Goal: Task Accomplishment & Management: Manage account settings

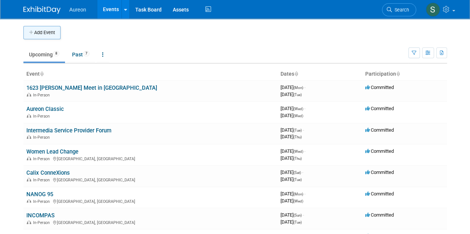
click at [42, 28] on button "Add Event" at bounding box center [41, 32] width 37 height 13
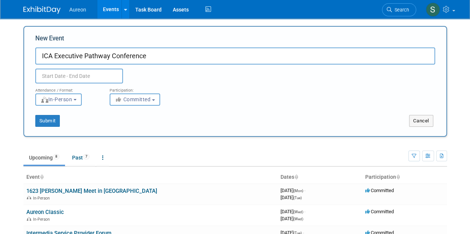
type input "ICA Executive Pathway Conference"
click at [54, 80] on input "text" at bounding box center [79, 76] width 88 height 15
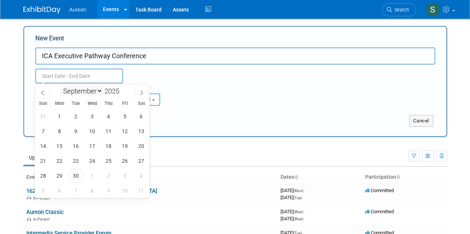
click at [82, 90] on select "January February March April May June July August September October November De…" at bounding box center [81, 91] width 43 height 9
select select "0"
click at [60, 87] on select "January February March April May June July August September October November De…" at bounding box center [81, 91] width 43 height 9
click at [80, 142] on span "14" at bounding box center [76, 146] width 14 height 14
type input "Jan 14, 2025 to Jan 14, 2025"
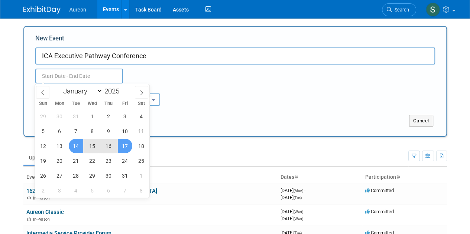
type input "Jan 14, 2025 to Jan 14, 2025"
click at [225, 86] on div "Attendance / Format: <img src="https://www.exhibitday.com/Images/Format-InPerso…" at bounding box center [235, 95] width 411 height 22
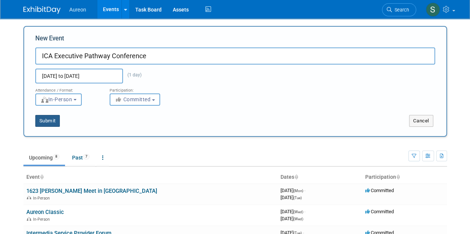
click at [54, 126] on button "Submit" at bounding box center [47, 121] width 25 height 12
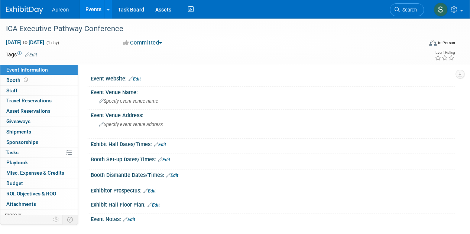
click at [137, 78] on link "Edit" at bounding box center [135, 79] width 12 height 5
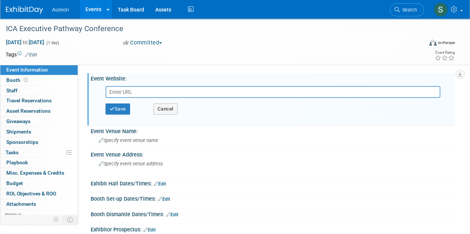
click at [127, 87] on input "text" at bounding box center [273, 92] width 335 height 12
drag, startPoint x: 132, startPoint y: 98, endPoint x: 119, endPoint y: 91, distance: 15.0
click at [119, 91] on input "text" at bounding box center [273, 92] width 335 height 12
paste input "https://www.iacommunicationsall.org/2025-executive-pathway-conference"
type input "https://www.iacommunicationsall.org/2025-executive-pathway-conference"
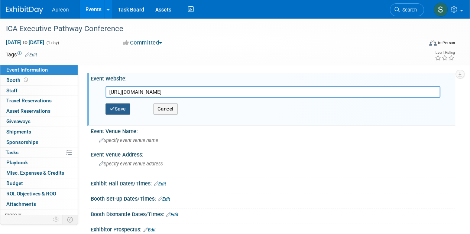
click at [116, 108] on button "Save" at bounding box center [118, 109] width 25 height 11
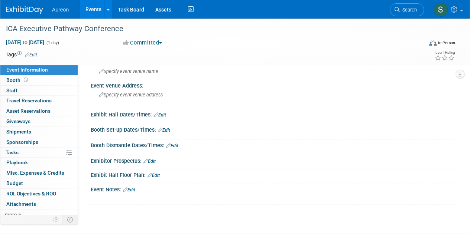
scroll to position [74, 0]
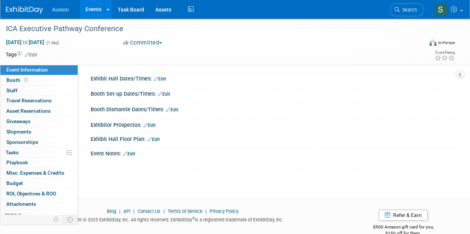
click at [133, 152] on link "Edit" at bounding box center [129, 154] width 12 height 5
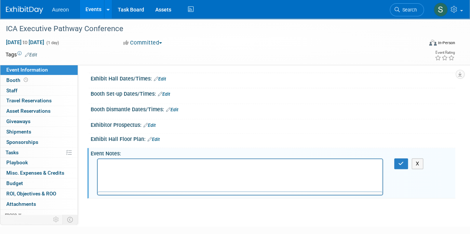
scroll to position [0, 0]
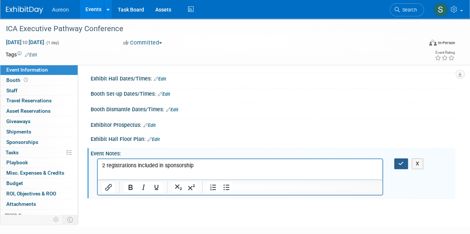
click at [395, 162] on button "button" at bounding box center [401, 164] width 14 height 11
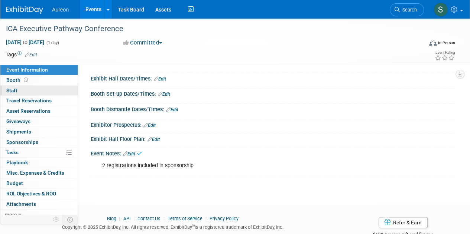
click at [17, 88] on span "Staff 0" at bounding box center [11, 91] width 11 height 6
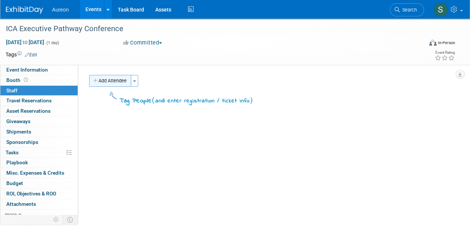
click at [112, 81] on button "Add Attendee" at bounding box center [110, 81] width 42 height 12
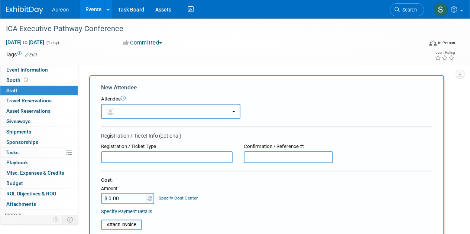
click at [129, 111] on button "button" at bounding box center [170, 111] width 139 height 15
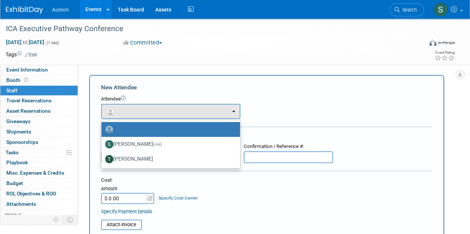
click at [330, 104] on div "Attendee <img src="https://www.exhibitday.com/Images/Unassigned-User-Icon.png" …" at bounding box center [266, 107] width 331 height 23
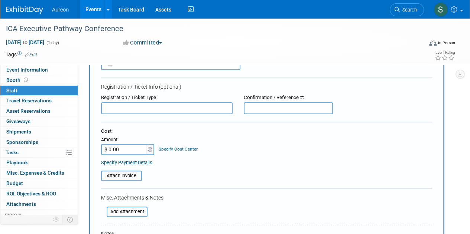
scroll to position [74, 0]
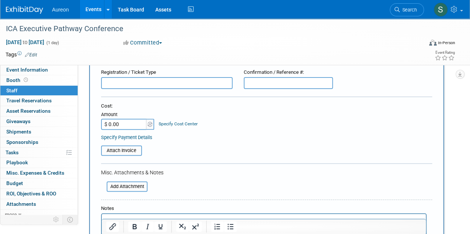
click at [141, 87] on input "text" at bounding box center [167, 83] width 132 height 12
type input "Registration"
click at [187, 147] on table "Attach Invoice" at bounding box center [266, 151] width 331 height 10
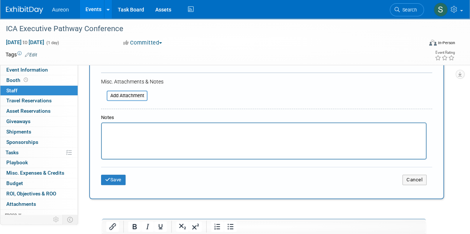
scroll to position [217, 0]
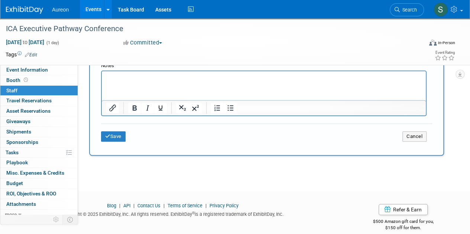
click at [149, 80] on p "Rich Text Area. Press ALT-0 for help." at bounding box center [263, 77] width 315 height 7
click at [108, 132] on button "Save" at bounding box center [113, 137] width 25 height 10
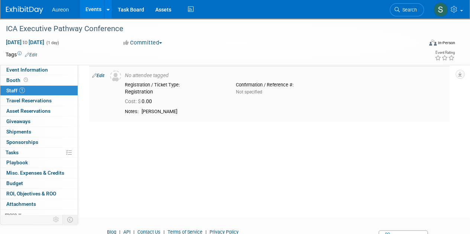
scroll to position [0, 0]
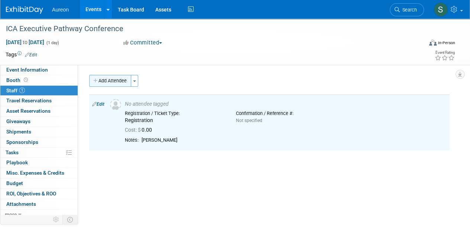
click at [110, 77] on button "Add Attendee" at bounding box center [110, 81] width 42 height 12
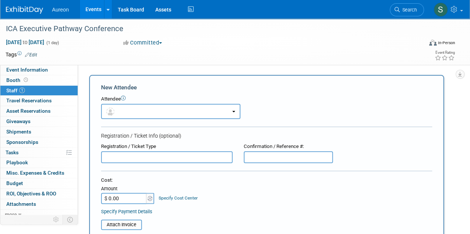
click at [127, 157] on input "text" at bounding box center [167, 158] width 132 height 12
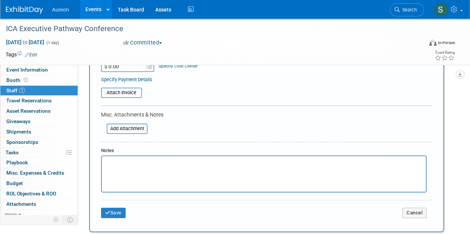
scroll to position [149, 0]
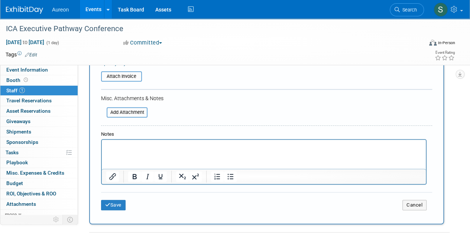
type input "Registration"
click at [130, 150] on html at bounding box center [264, 145] width 324 height 10
click at [110, 204] on button "Save" at bounding box center [113, 205] width 25 height 10
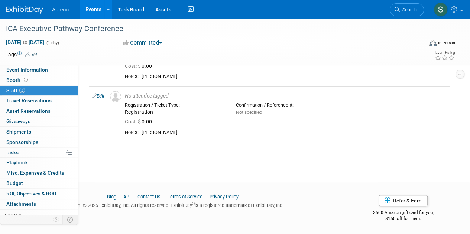
click at [24, 3] on link at bounding box center [29, 6] width 46 height 6
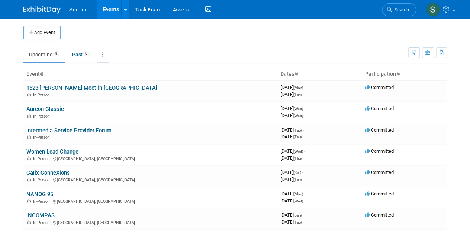
click at [106, 52] on link at bounding box center [103, 55] width 13 height 14
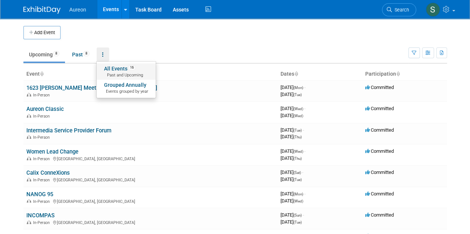
click at [113, 67] on link "All Events 16 Past and Upcoming" at bounding box center [126, 72] width 59 height 16
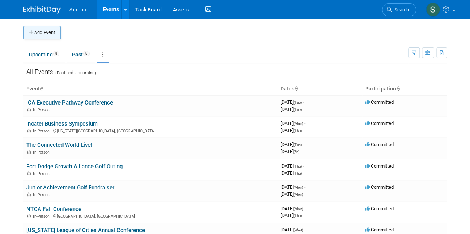
click at [40, 34] on button "Add Event" at bounding box center [41, 32] width 37 height 13
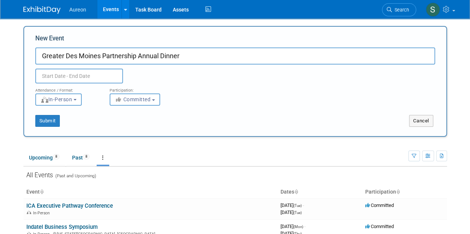
type input "Greater Des Moines Partnership Annual Dinner"
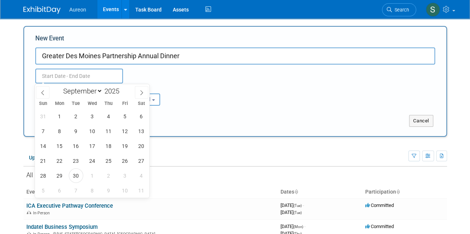
click at [63, 73] on input "text" at bounding box center [79, 76] width 88 height 15
click at [87, 93] on select "January February March April May June July August September October November De…" at bounding box center [81, 91] width 43 height 9
select select "0"
click at [60, 87] on select "January February March April May June July August September October November De…" at bounding box center [81, 91] width 43 height 9
click at [111, 158] on span "23" at bounding box center [108, 161] width 14 height 14
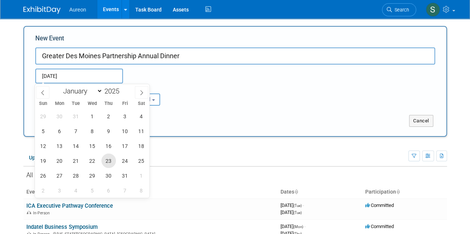
type input "Jan 23, 2025 to Jan 23, 2025"
click at [297, 108] on div "Submit Cancel" at bounding box center [235, 116] width 411 height 21
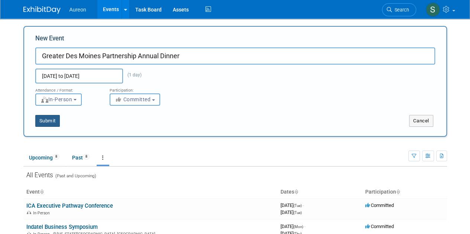
click at [45, 118] on button "Submit" at bounding box center [47, 121] width 25 height 12
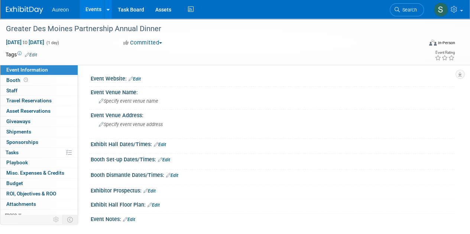
click at [135, 77] on link "Edit" at bounding box center [135, 79] width 12 height 5
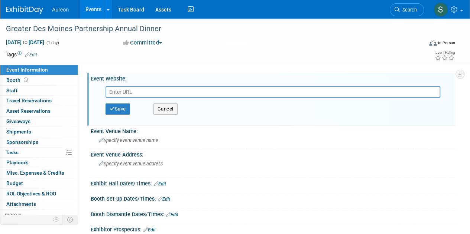
click at [136, 90] on input "text" at bounding box center [273, 92] width 335 height 12
paste input "https://members.dsmpartnership.com/events/details/2025-greater-des-moines-partn…"
type input "https://members.dsmpartnership.com/events/details/2025-greater-des-moines-partn…"
click at [123, 107] on button "Save" at bounding box center [118, 109] width 25 height 11
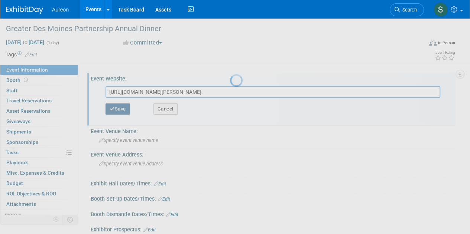
scroll to position [0, 0]
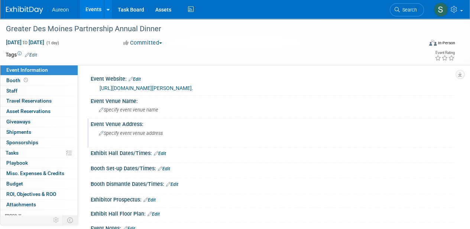
click at [142, 134] on div "Specify event venue address" at bounding box center [166, 135] width 141 height 17
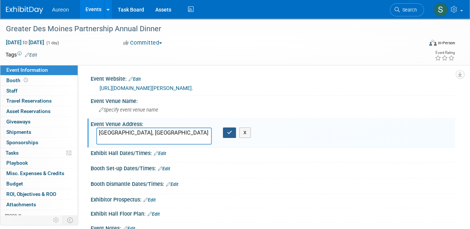
type textarea "[GEOGRAPHIC_DATA], [GEOGRAPHIC_DATA]"
click at [232, 137] on button "button" at bounding box center [229, 132] width 13 height 10
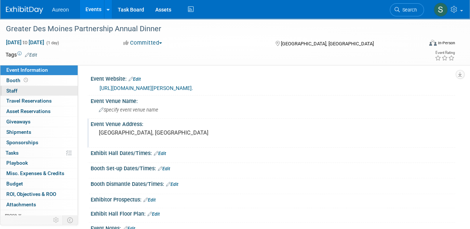
click at [17, 90] on link "0 Staff 0" at bounding box center [38, 91] width 77 height 10
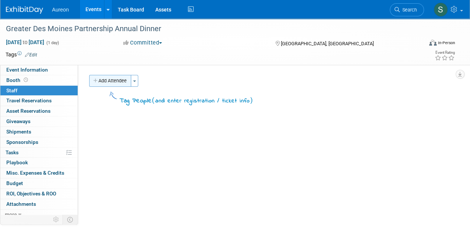
click at [117, 80] on button "Add Attendee" at bounding box center [110, 81] width 42 height 12
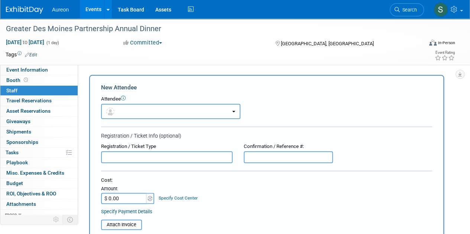
click at [127, 158] on input "text" at bounding box center [167, 158] width 132 height 12
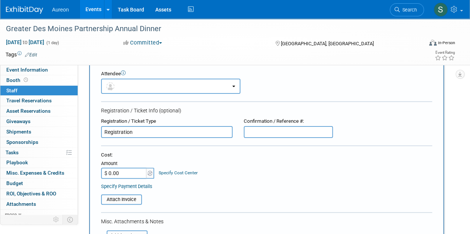
scroll to position [37, 0]
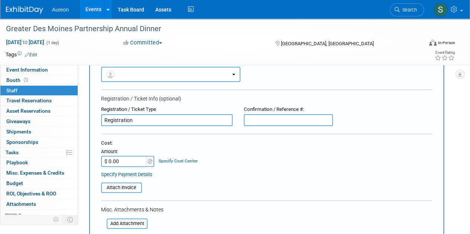
type input "Registration"
click at [123, 164] on input "$ 0.00" at bounding box center [124, 161] width 46 height 11
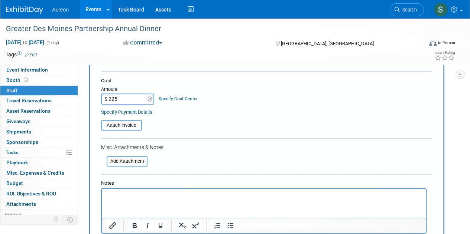
scroll to position [111, 0]
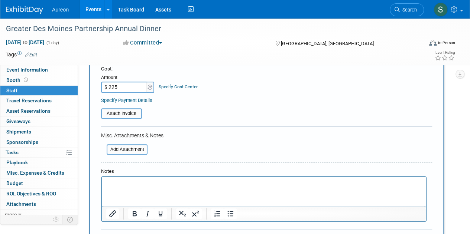
type input "$ 225.00"
click at [155, 188] on html at bounding box center [264, 182] width 324 height 10
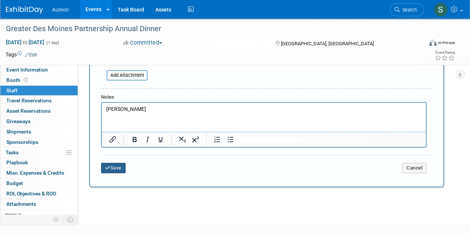
click at [118, 170] on button "Save" at bounding box center [113, 168] width 25 height 10
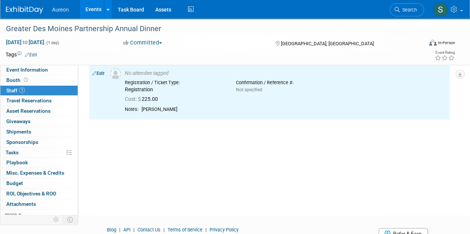
scroll to position [0, 0]
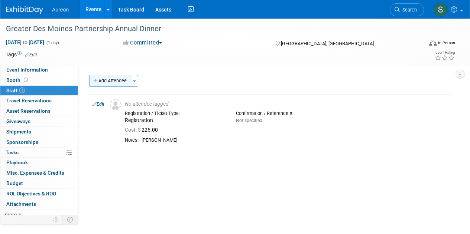
click at [112, 78] on button "Add Attendee" at bounding box center [110, 81] width 42 height 12
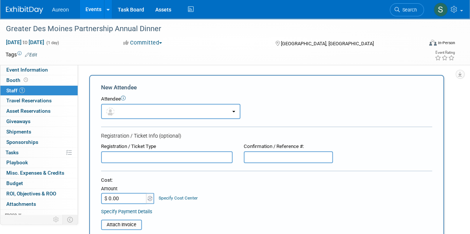
click at [133, 158] on input "text" at bounding box center [167, 158] width 132 height 12
type input "Registration"
click at [128, 197] on input "$ 0.00" at bounding box center [124, 198] width 46 height 11
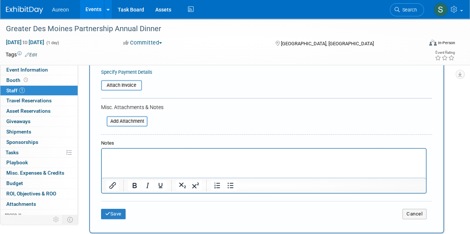
scroll to position [149, 0]
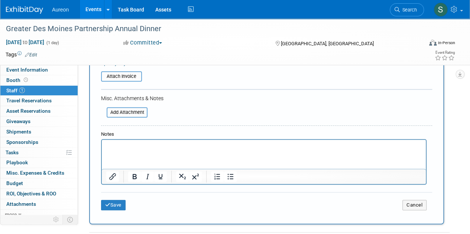
type input "$ 225.00"
click at [140, 149] on p "Rich Text Area. Press ALT-0 for help." at bounding box center [263, 146] width 315 height 7
click at [107, 205] on icon "submit" at bounding box center [107, 205] width 5 height 5
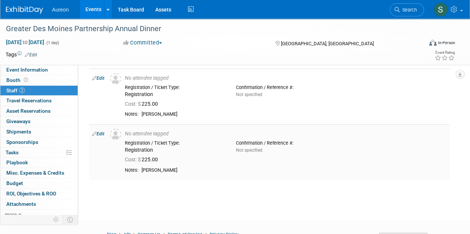
scroll to position [0, 0]
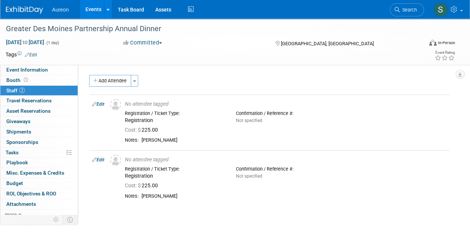
click at [33, 13] on img at bounding box center [24, 9] width 37 height 7
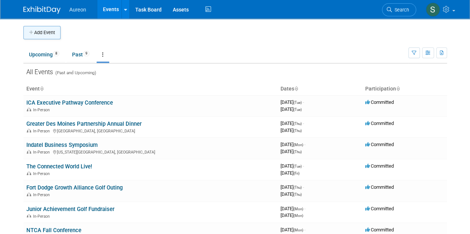
click at [36, 36] on button "Add Event" at bounding box center [41, 32] width 37 height 13
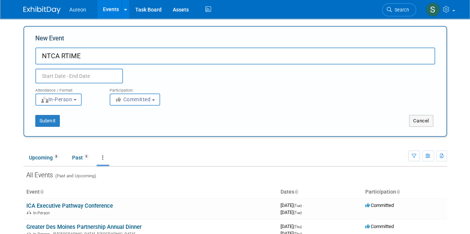
type input "NTCA RTIME"
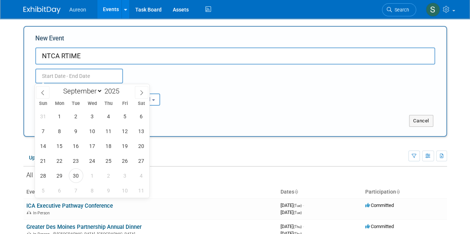
click at [82, 72] on input "text" at bounding box center [79, 76] width 88 height 15
click at [87, 90] on select "January February March April May June July August September October November De…" at bounding box center [81, 91] width 43 height 9
select select "1"
click at [60, 87] on select "January February March April May June July August September October November De…" at bounding box center [81, 91] width 43 height 9
click at [46, 176] on span "23" at bounding box center [43, 176] width 14 height 14
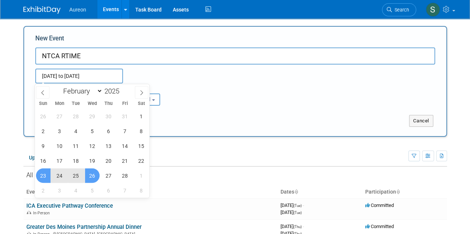
click at [98, 177] on span "26" at bounding box center [92, 176] width 14 height 14
type input "[DATE] to [DATE]"
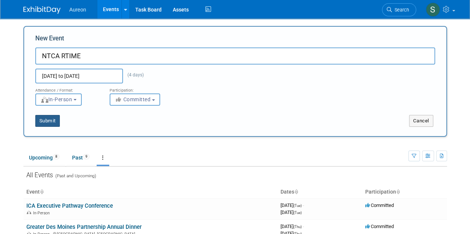
click at [43, 122] on button "Submit" at bounding box center [47, 121] width 25 height 12
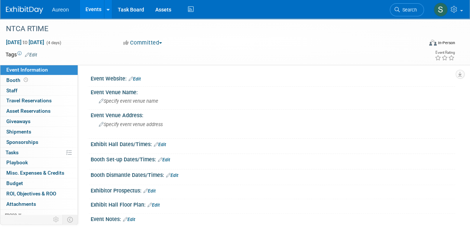
drag, startPoint x: 136, startPoint y: 77, endPoint x: 141, endPoint y: 78, distance: 4.7
click at [136, 77] on link "Edit" at bounding box center [135, 79] width 12 height 5
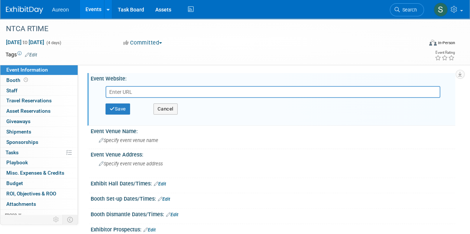
click at [129, 89] on input "text" at bounding box center [273, 92] width 335 height 12
paste input "https://www.ntca.org/events-education/events/save-date-rtime"
type input "https://www.ntca.org/events-education/events/save-date-rtime"
click at [133, 157] on div "Event Venue Address:" at bounding box center [273, 153] width 365 height 9
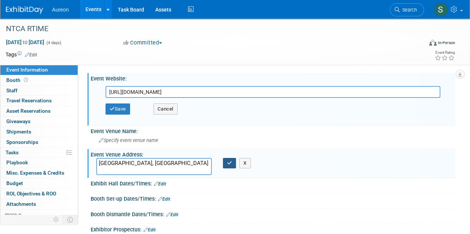
type textarea "San Antonioa, TX"
click at [233, 164] on button "button" at bounding box center [229, 163] width 13 height 10
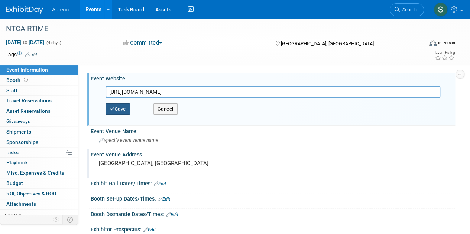
click at [112, 107] on icon "button" at bounding box center [112, 109] width 5 height 5
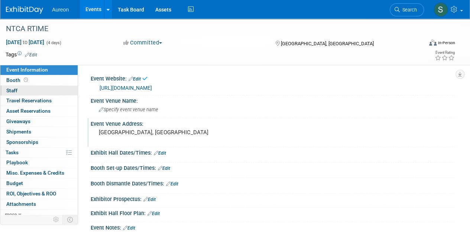
click at [11, 90] on span "Staff 0" at bounding box center [11, 91] width 11 height 6
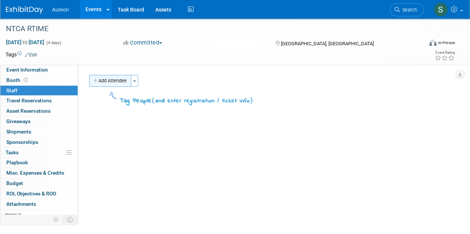
click at [95, 79] on icon "button" at bounding box center [95, 81] width 5 height 5
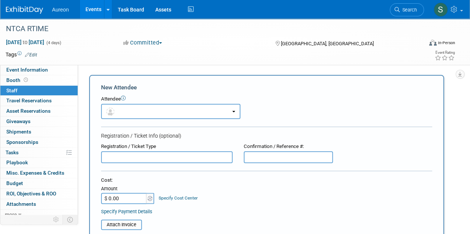
click at [132, 154] on input "text" at bounding box center [167, 158] width 132 height 12
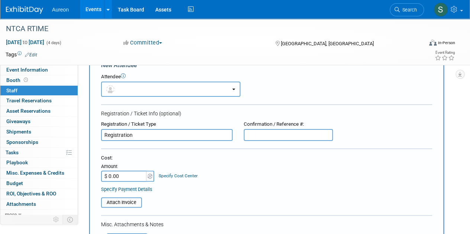
scroll to position [37, 0]
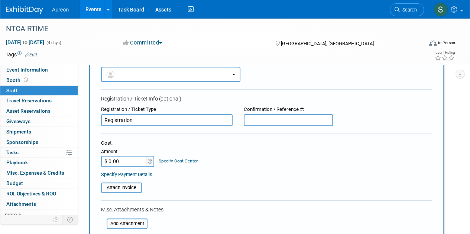
type input "Registration"
click at [129, 161] on input "$ 0.00" at bounding box center [124, 161] width 46 height 11
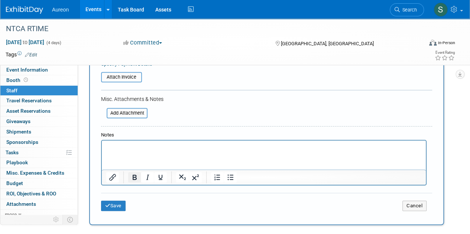
scroll to position [149, 0]
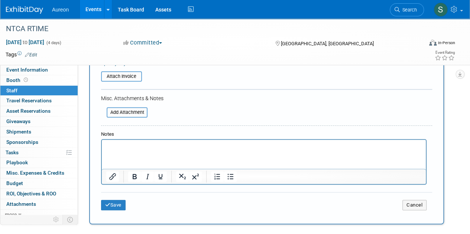
type input "$ 1,039.00"
click at [136, 150] on html at bounding box center [264, 145] width 324 height 10
click at [110, 203] on button "Save" at bounding box center [113, 205] width 25 height 10
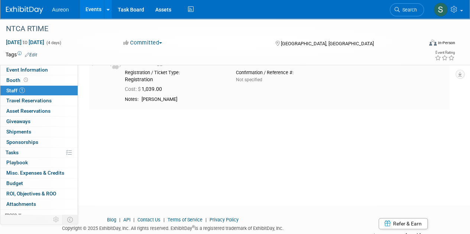
scroll to position [0, 0]
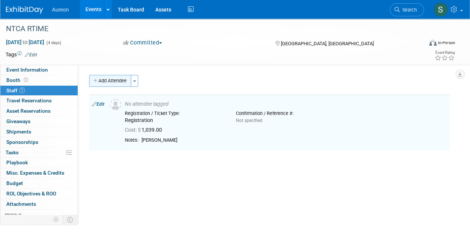
click at [101, 82] on button "Add Attendee" at bounding box center [110, 81] width 42 height 12
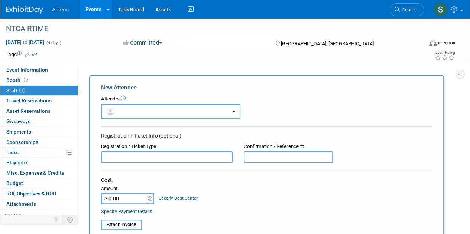
click at [131, 157] on input "text" at bounding box center [167, 158] width 132 height 12
type input "Registration"
click at [125, 202] on input "$ 0.00" at bounding box center [124, 198] width 46 height 11
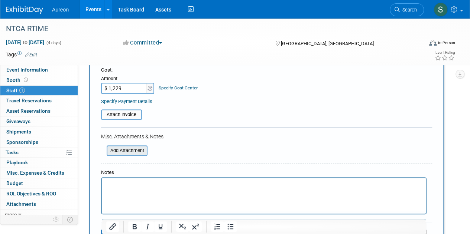
scroll to position [111, 0]
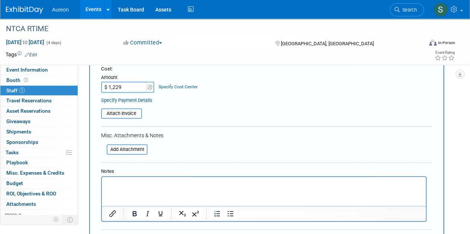
type input "$ 1,229.00"
click at [145, 188] on html at bounding box center [264, 182] width 324 height 10
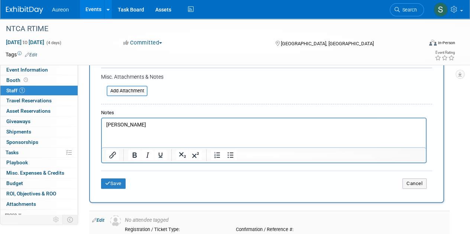
scroll to position [223, 0]
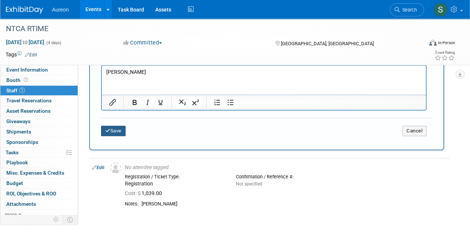
click at [114, 130] on button "Save" at bounding box center [113, 131] width 25 height 10
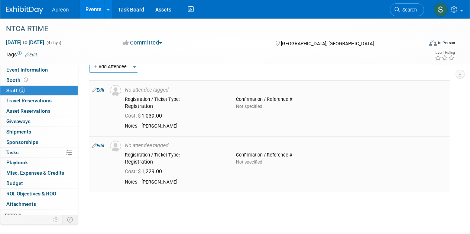
scroll to position [0, 0]
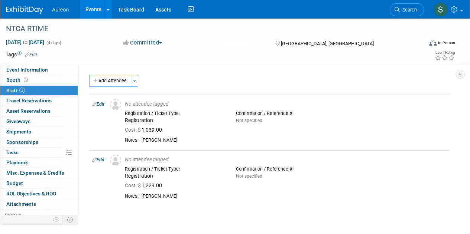
click at [92, 161] on icon at bounding box center [94, 160] width 4 height 8
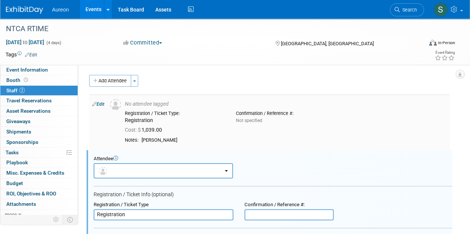
click at [99, 107] on td "Edit" at bounding box center [98, 123] width 18 height 56
click at [98, 102] on link "Edit" at bounding box center [98, 104] width 12 height 5
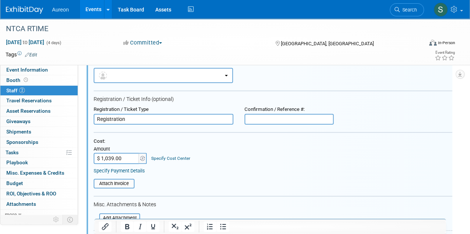
scroll to position [84, 0]
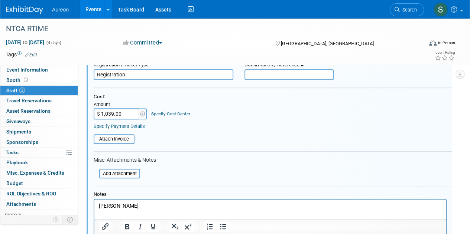
click at [137, 208] on p "Ray Warner" at bounding box center [270, 206] width 343 height 7
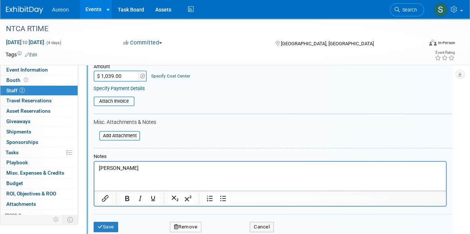
scroll to position [159, 0]
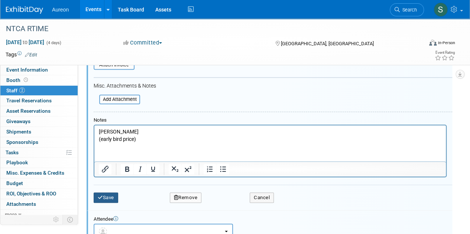
click at [112, 200] on button "Save" at bounding box center [106, 198] width 25 height 10
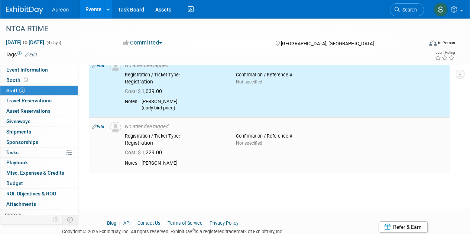
scroll to position [0, 0]
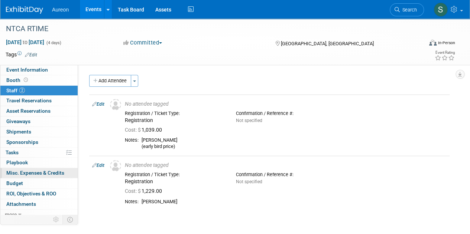
click at [37, 172] on span "Misc. Expenses & Credits 0" at bounding box center [35, 173] width 58 height 6
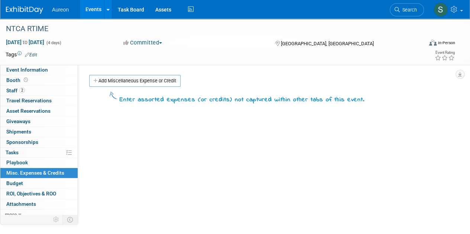
click at [127, 74] on div "Event Website: Edit https://www.ntca.org/events-education/events/save-date-rtim…" at bounding box center [266, 141] width 377 height 153
click at [129, 78] on link "Add Miscellaneous Expense or Credit" at bounding box center [134, 81] width 91 height 12
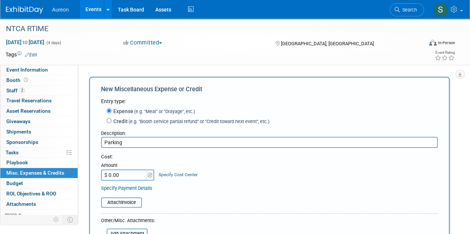
type input "Parking"
click at [125, 176] on input "$ 0.00" at bounding box center [124, 175] width 46 height 11
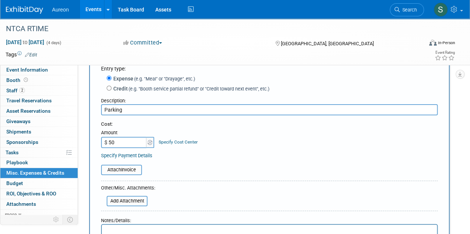
scroll to position [74, 0]
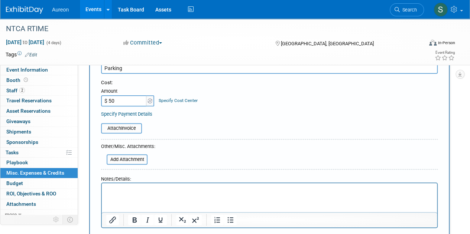
type input "$ 50.00"
click at [165, 184] on html at bounding box center [269, 189] width 335 height 10
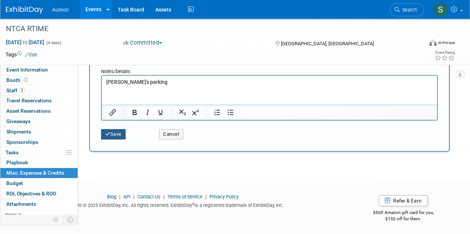
click at [106, 131] on button "Save" at bounding box center [113, 134] width 25 height 10
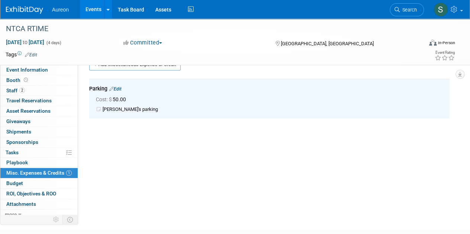
scroll to position [0, 0]
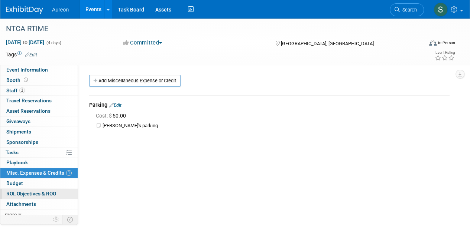
click at [36, 191] on span "ROI, Objectives & ROO 0" at bounding box center [31, 194] width 50 height 6
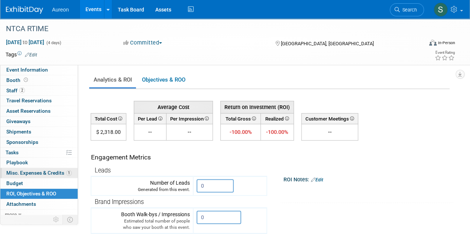
click at [23, 171] on span "Misc. Expenses & Credits 1" at bounding box center [38, 173] width 65 height 6
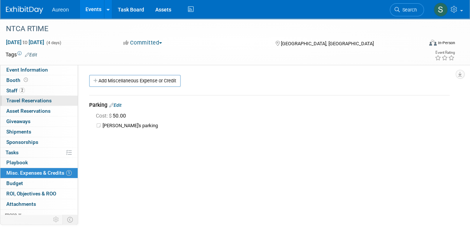
click at [51, 99] on span "Travel Reservations 0" at bounding box center [28, 101] width 45 height 6
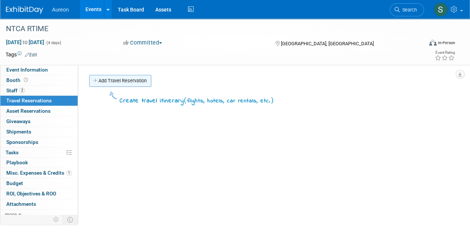
click at [122, 81] on link "Add Travel Reservation" at bounding box center [120, 81] width 62 height 12
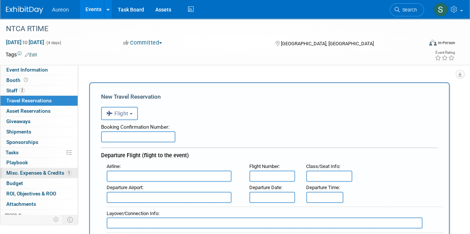
click at [19, 173] on span "Misc. Expenses & Credits 1" at bounding box center [38, 173] width 65 height 6
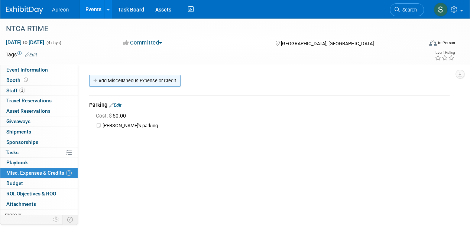
click at [124, 80] on link "Add Miscellaneous Expense or Credit" at bounding box center [134, 81] width 91 height 12
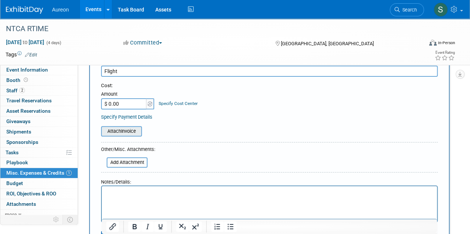
scroll to position [74, 0]
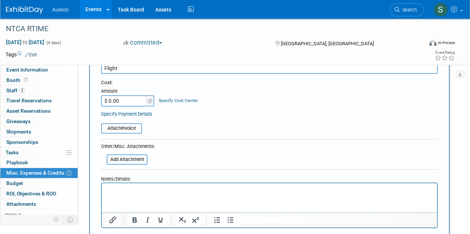
type input "Flight"
click at [121, 104] on input "$ 0.00" at bounding box center [124, 100] width 46 height 11
type input "$ 695.00"
click at [155, 194] on html at bounding box center [269, 189] width 335 height 10
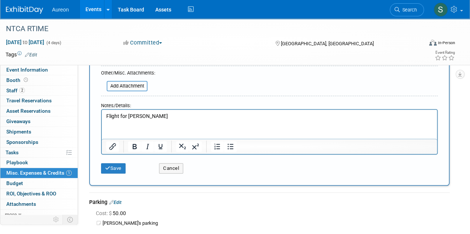
scroll to position [149, 0]
click at [107, 173] on div "Save Cancel" at bounding box center [269, 165] width 337 height 23
click at [107, 163] on button "Save" at bounding box center [113, 168] width 25 height 10
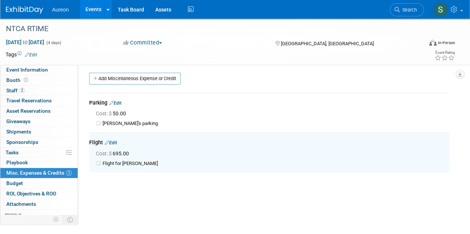
scroll to position [0, 0]
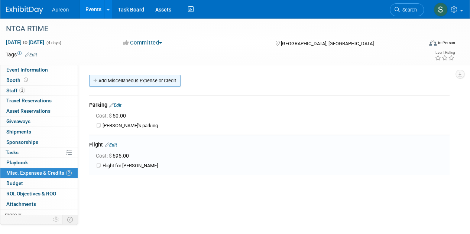
click at [123, 82] on link "Add Miscellaneous Expense or Credit" at bounding box center [134, 81] width 91 height 12
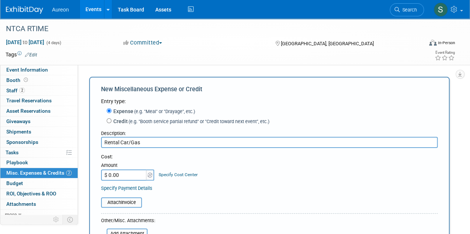
type input "Rental Car/Gas"
click at [127, 177] on input "$ 0.00" at bounding box center [124, 175] width 46 height 11
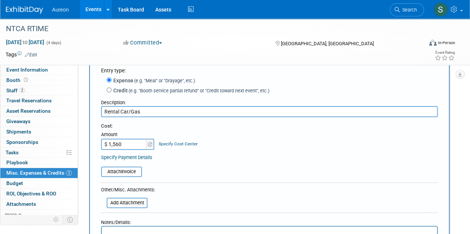
scroll to position [74, 0]
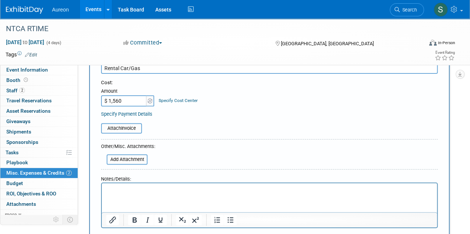
type input "$ 1,560.00"
click at [130, 194] on html at bounding box center [269, 189] width 335 height 10
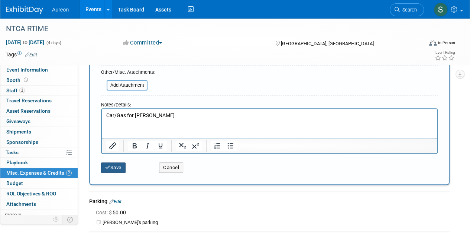
click at [115, 168] on button "Save" at bounding box center [113, 168] width 25 height 10
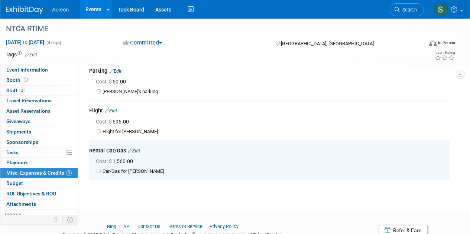
scroll to position [0, 0]
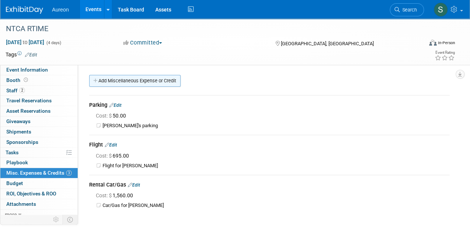
click at [118, 82] on link "Add Miscellaneous Expense or Credit" at bounding box center [134, 81] width 91 height 12
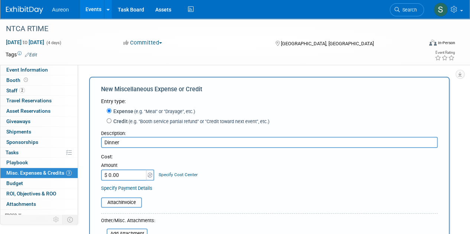
scroll to position [37, 0]
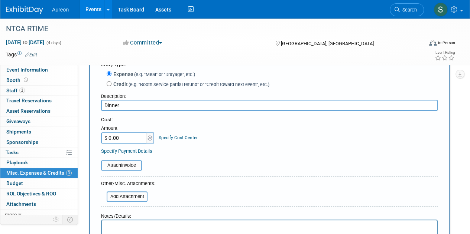
type input "Dinner"
click at [130, 139] on input "$ 0.00" at bounding box center [124, 138] width 46 height 11
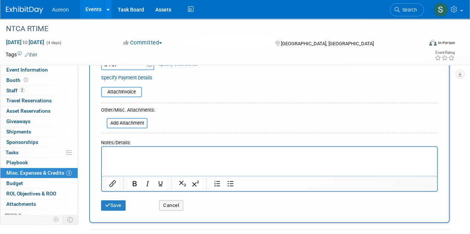
scroll to position [111, 0]
type input "$ 757.00"
click at [139, 157] on html at bounding box center [269, 151] width 335 height 10
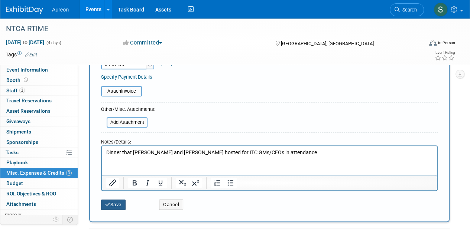
click at [121, 203] on button "Save" at bounding box center [113, 205] width 25 height 10
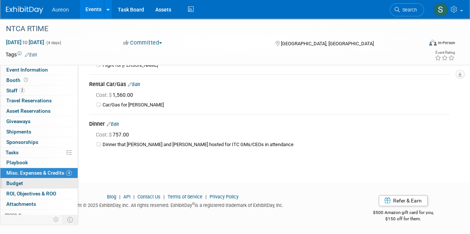
scroll to position [3, 0]
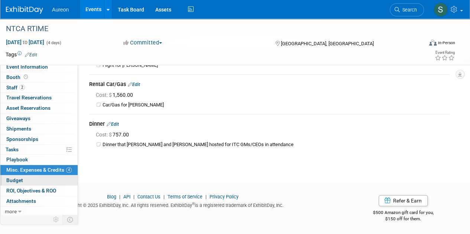
click at [28, 179] on link "Budget" at bounding box center [38, 181] width 77 height 10
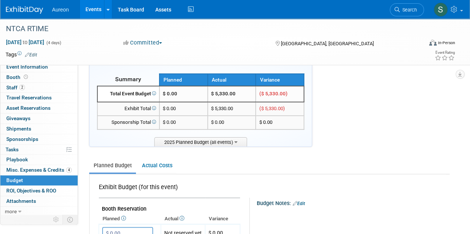
scroll to position [0, 0]
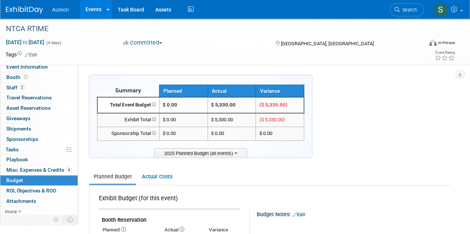
click at [25, 14] on img at bounding box center [24, 9] width 37 height 7
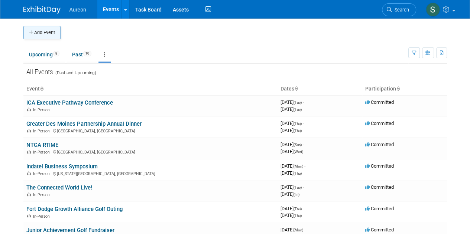
click at [41, 29] on button "Add Event" at bounding box center [41, 32] width 37 height 13
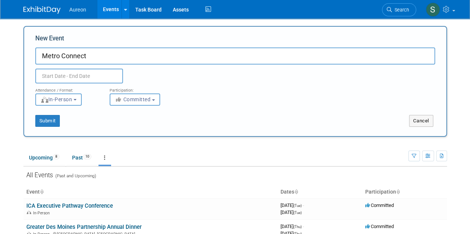
type input "Metro Connect"
click at [94, 77] on input "text" at bounding box center [79, 76] width 88 height 15
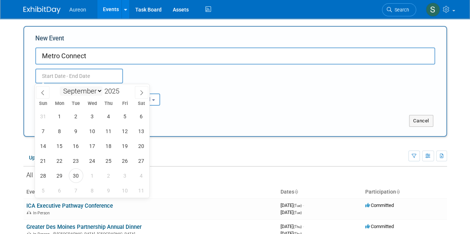
click at [97, 89] on select "January February March April May June July August September October November De…" at bounding box center [81, 91] width 43 height 9
select select "1"
click at [60, 87] on select "January February March April May June July August September October November De…" at bounding box center [81, 91] width 43 height 9
click at [58, 174] on span "24" at bounding box center [59, 176] width 14 height 14
click at [95, 179] on span "26" at bounding box center [92, 176] width 14 height 14
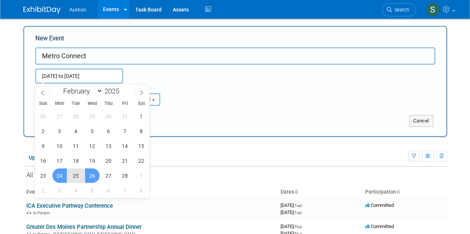
type input "[DATE] to [DATE]"
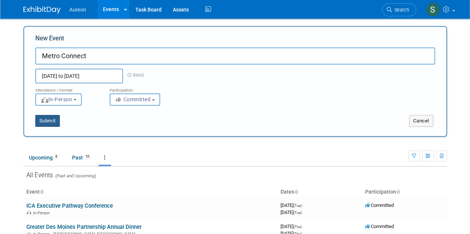
click at [52, 120] on button "Submit" at bounding box center [47, 121] width 25 height 12
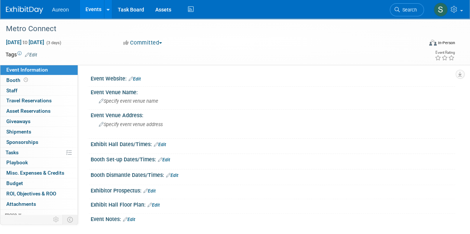
click at [136, 77] on link "Edit" at bounding box center [135, 79] width 12 height 5
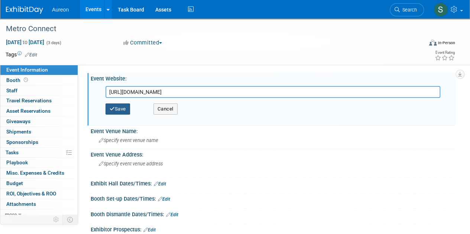
type input "https://metro-connect-usa.com/"
click at [117, 110] on button "Save" at bounding box center [118, 109] width 25 height 11
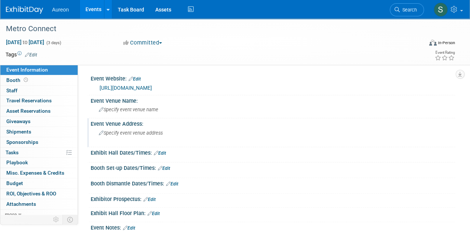
click at [146, 130] on span "Specify event venue address" at bounding box center [131, 133] width 64 height 6
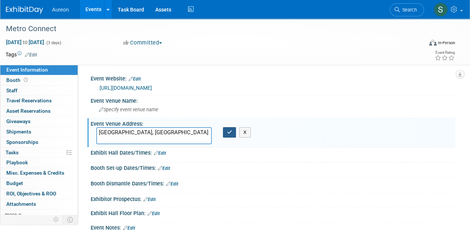
type textarea "[GEOGRAPHIC_DATA], [GEOGRAPHIC_DATA]"
click at [224, 133] on button "button" at bounding box center [229, 132] width 13 height 10
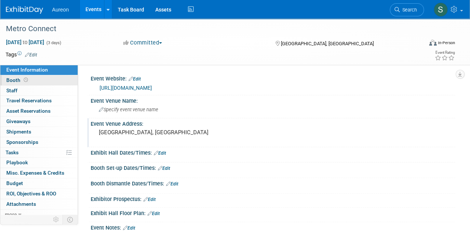
click at [16, 80] on span "Booth" at bounding box center [17, 80] width 23 height 6
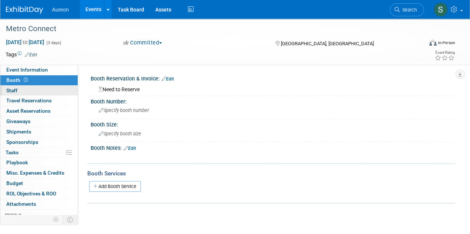
click at [15, 90] on span "Staff 0" at bounding box center [11, 91] width 11 height 6
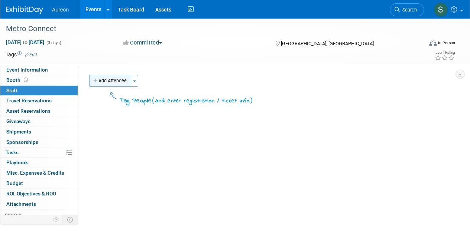
click at [115, 80] on button "Add Attendee" at bounding box center [110, 81] width 42 height 12
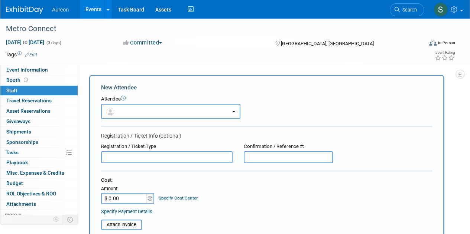
click at [135, 158] on input "text" at bounding box center [167, 158] width 132 height 12
drag, startPoint x: 134, startPoint y: 158, endPoint x: 84, endPoint y: 149, distance: 50.5
click at [90, 153] on div "New Attendee Attendee <img src="https://www.exhibitday.com/Images/Unassigned-Us…" at bounding box center [266, 220] width 355 height 290
click at [145, 157] on input "Registration" at bounding box center [167, 158] width 132 height 12
type input "Registration"
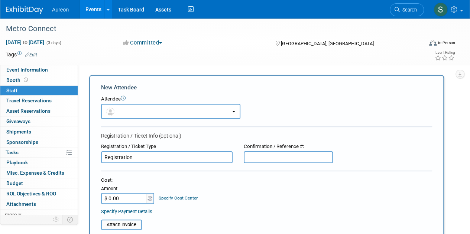
click at [133, 197] on input "$ 0.00" at bounding box center [124, 198] width 46 height 11
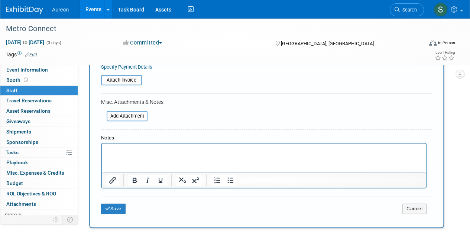
scroll to position [149, 0]
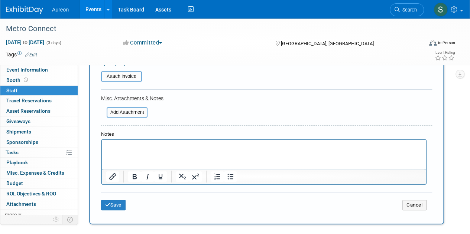
type input "$ 1,599.00"
click at [148, 150] on html at bounding box center [264, 145] width 324 height 10
click at [140, 150] on html at bounding box center [264, 145] width 324 height 10
click at [115, 206] on button "Save" at bounding box center [113, 205] width 25 height 10
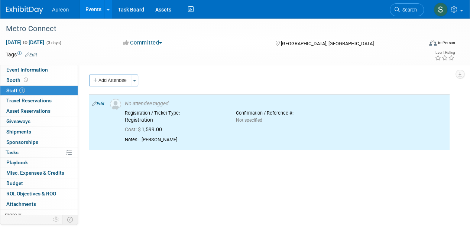
scroll to position [0, 0]
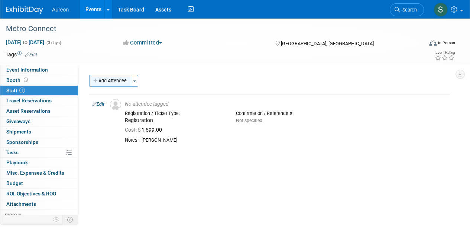
click at [111, 81] on button "Add Attendee" at bounding box center [110, 81] width 42 height 12
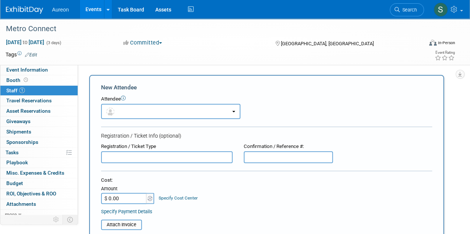
click at [120, 159] on input "text" at bounding box center [167, 158] width 132 height 12
paste input "Registration"
type input "Registration"
click at [121, 198] on input "$ 0.00" at bounding box center [124, 198] width 46 height 11
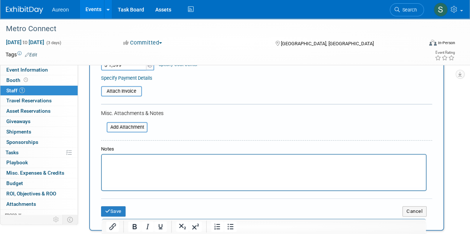
scroll to position [149, 0]
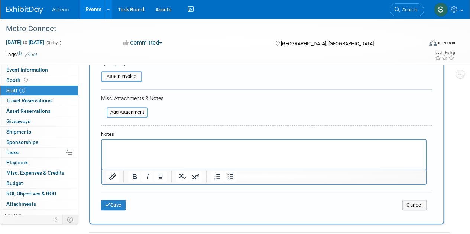
type input "$ 1,599.00"
click at [123, 150] on html at bounding box center [264, 145] width 324 height 10
click at [117, 200] on button "Save" at bounding box center [113, 205] width 25 height 10
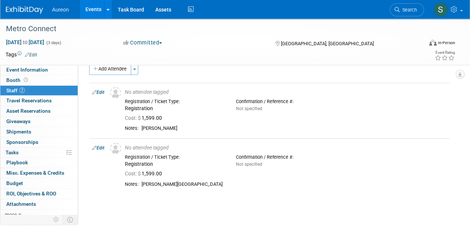
scroll to position [0, 0]
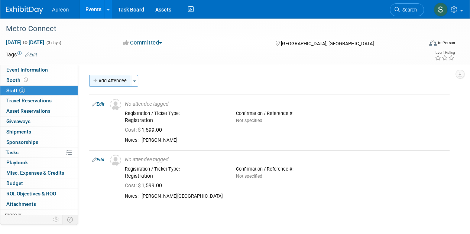
click at [103, 79] on button "Add Attendee" at bounding box center [110, 81] width 42 height 12
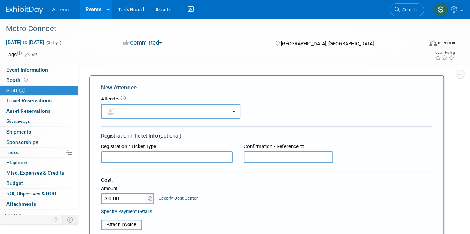
click at [133, 159] on input "text" at bounding box center [167, 158] width 132 height 12
paste input "Registration"
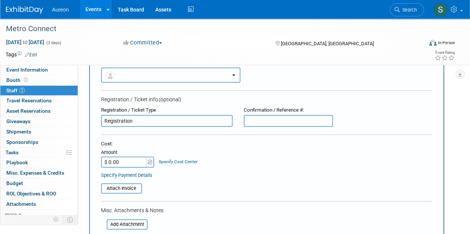
scroll to position [74, 0]
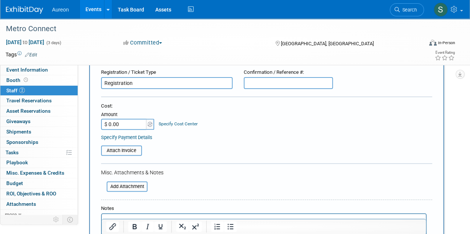
type input "Registration"
click at [126, 129] on div "Cost: Amount $ 0.00 Specify Cost Center Cost Center -- Not Specified --" at bounding box center [266, 122] width 331 height 38
click at [121, 122] on input "$ 0.00" at bounding box center [124, 124] width 46 height 11
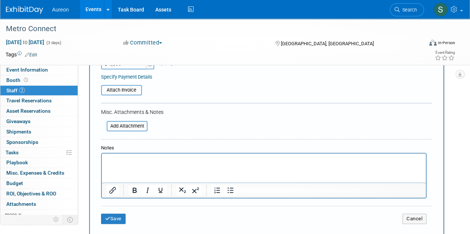
scroll to position [149, 0]
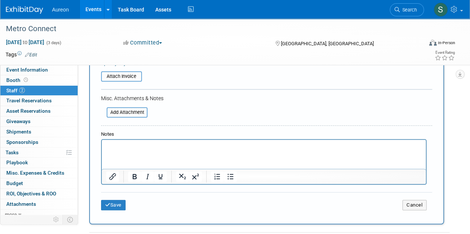
type input "$ 1,599.00"
click at [143, 150] on html at bounding box center [264, 145] width 324 height 10
click at [116, 205] on button "Save" at bounding box center [113, 205] width 25 height 10
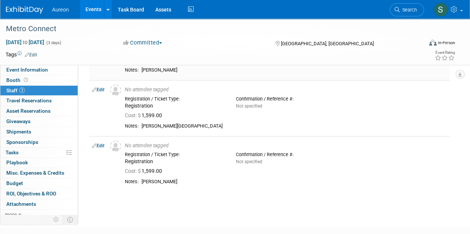
scroll to position [0, 0]
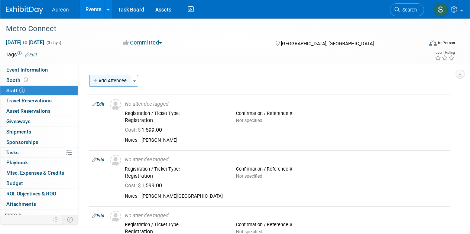
click at [121, 78] on button "Add Attendee" at bounding box center [110, 81] width 42 height 12
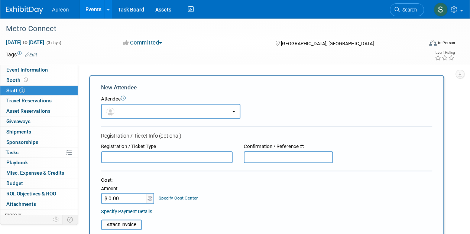
click at [147, 156] on input "text" at bounding box center [167, 158] width 132 height 12
paste input "Registration"
type input "Registration"
click at [124, 199] on input "$ 0.00" at bounding box center [124, 198] width 46 height 11
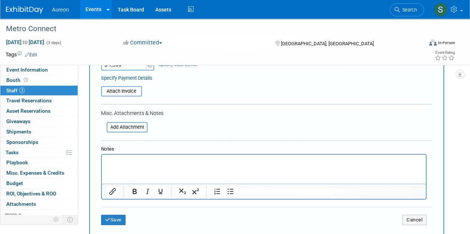
scroll to position [186, 0]
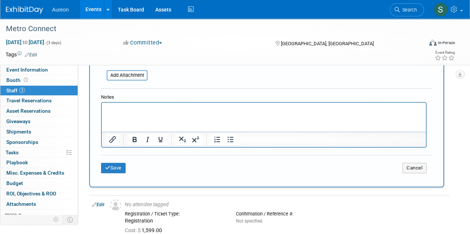
type input "$ 1,599.00"
click at [125, 108] on p "Rich Text Area. Press ALT-0 for help." at bounding box center [263, 109] width 315 height 7
click at [110, 169] on icon "submit" at bounding box center [107, 168] width 5 height 5
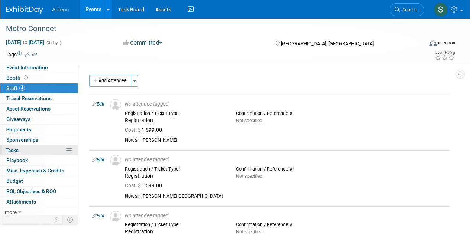
scroll to position [3, 0]
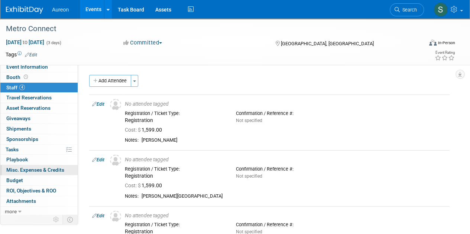
click at [30, 168] on span "Misc. Expenses & Credits 0" at bounding box center [35, 170] width 58 height 6
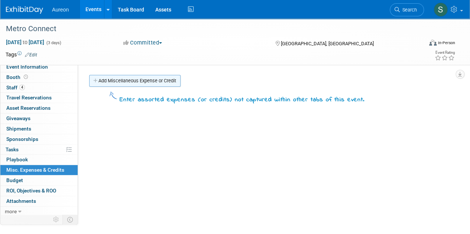
click at [135, 81] on link "Add Miscellaneous Expense or Credit" at bounding box center [134, 81] width 91 height 12
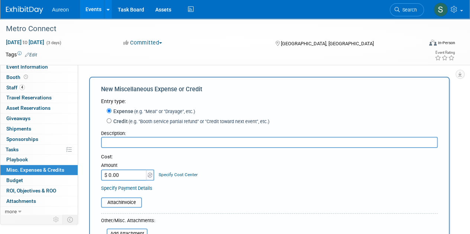
scroll to position [0, 0]
type input "T"
type input "Flight/Hotel"
click at [132, 176] on input "$ 0.00" at bounding box center [124, 175] width 46 height 11
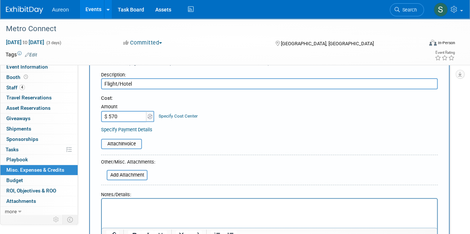
scroll to position [111, 0]
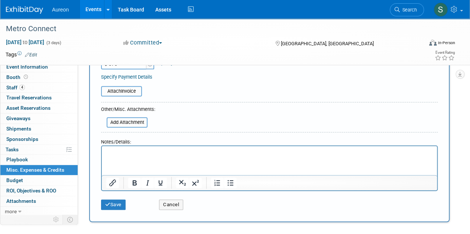
type input "$ 570.00"
click at [132, 145] on div "Notes/Details:" at bounding box center [269, 141] width 337 height 10
click at [138, 152] on p "Rich Text Area. Press ALT-0 for help." at bounding box center [269, 152] width 327 height 7
click at [112, 203] on button "Save" at bounding box center [113, 205] width 25 height 10
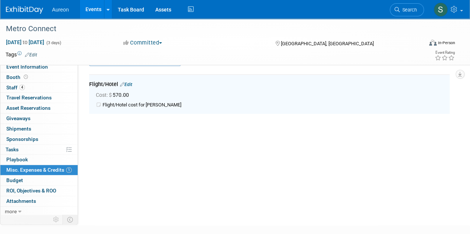
scroll to position [16, 0]
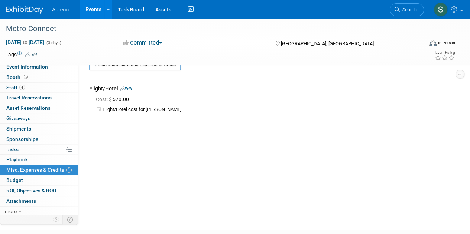
click at [131, 90] on link "Edit" at bounding box center [126, 89] width 12 height 5
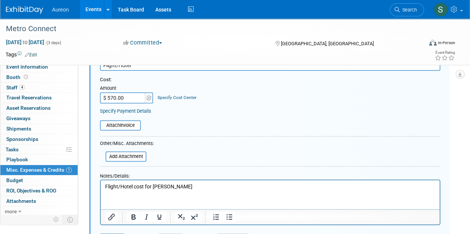
scroll to position [122, 0]
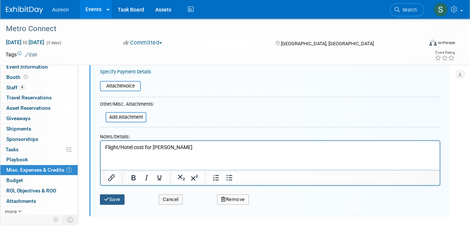
click at [115, 198] on button "Save" at bounding box center [112, 200] width 25 height 10
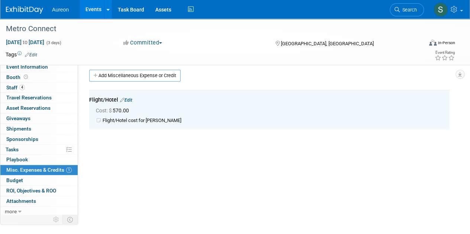
scroll to position [0, 0]
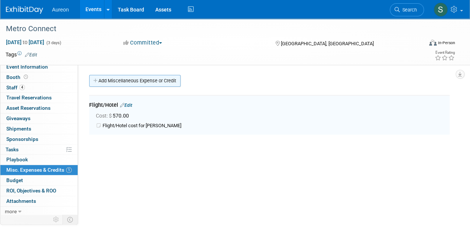
click at [117, 80] on link "Add Miscellaneous Expense or Credit" at bounding box center [134, 81] width 91 height 12
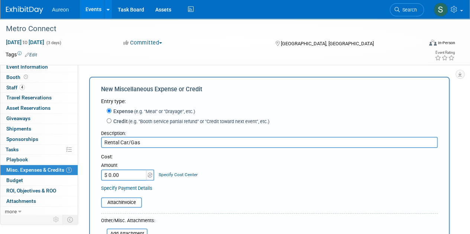
type input "Rental Car/Gas"
click at [126, 174] on input "$ 0.00" at bounding box center [124, 175] width 46 height 11
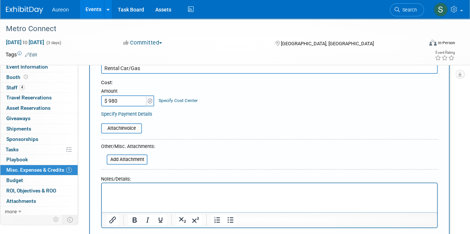
scroll to position [111, 0]
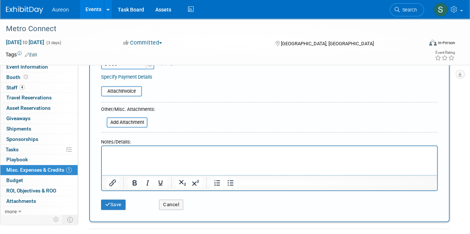
type input "$ 980.00"
click at [138, 154] on p "Rich Text Area. Press ALT-0 for help." at bounding box center [269, 152] width 327 height 7
click at [106, 208] on button "Save" at bounding box center [113, 205] width 25 height 10
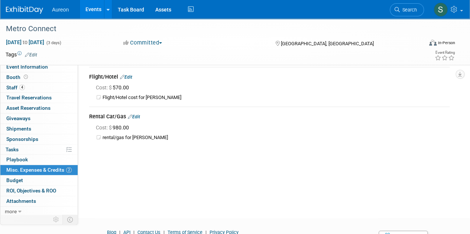
scroll to position [0, 0]
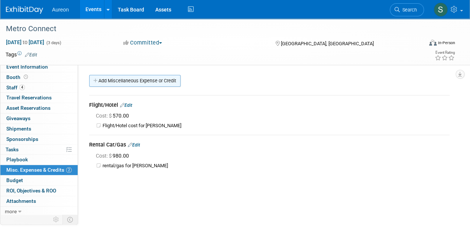
click at [115, 81] on link "Add Miscellaneous Expense or Credit" at bounding box center [134, 81] width 91 height 12
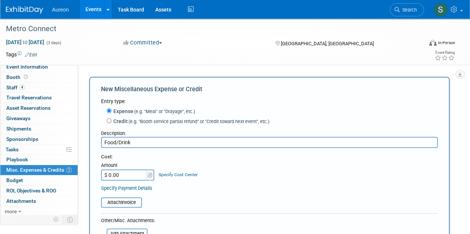
type input "Food/Drink"
click at [129, 176] on input "$ 0.00" at bounding box center [124, 175] width 46 height 11
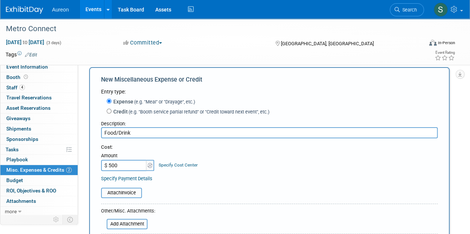
scroll to position [111, 0]
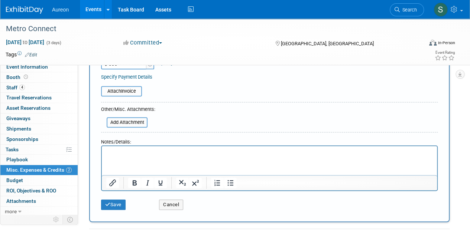
type input "$ 500.00"
click at [120, 148] on html at bounding box center [269, 151] width 335 height 10
click at [120, 203] on button "Save" at bounding box center [113, 205] width 25 height 10
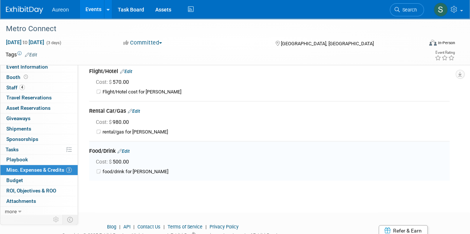
scroll to position [0, 0]
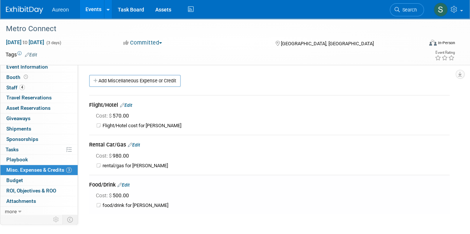
click at [142, 77] on link "Add Miscellaneous Expense or Credit" at bounding box center [134, 81] width 91 height 12
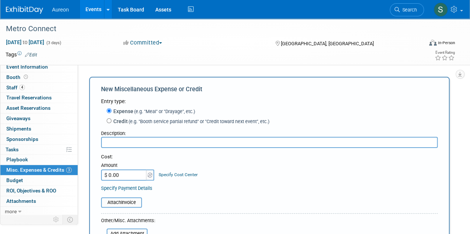
click at [133, 145] on input "text" at bounding box center [269, 142] width 337 height 11
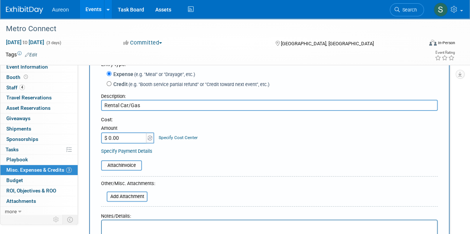
type input "Rental Car/Gas"
click at [117, 137] on input "$ 0.00" at bounding box center [124, 138] width 46 height 11
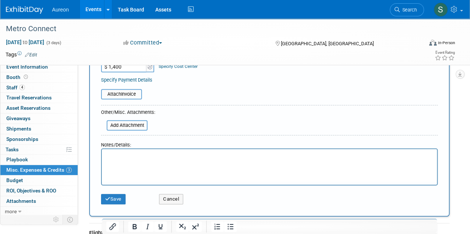
scroll to position [111, 0]
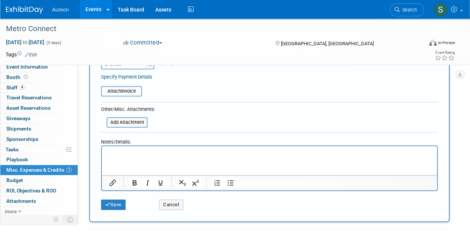
type input "$ 1,400.00"
drag, startPoint x: 127, startPoint y: 171, endPoint x: 123, endPoint y: 164, distance: 8.2
click at [125, 157] on html at bounding box center [269, 151] width 335 height 10
click at [116, 205] on button "Save" at bounding box center [113, 205] width 25 height 10
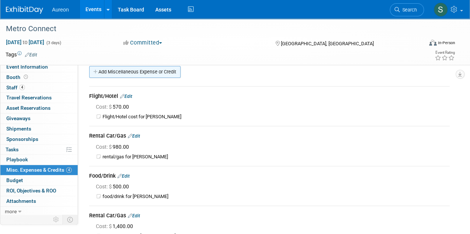
scroll to position [0, 0]
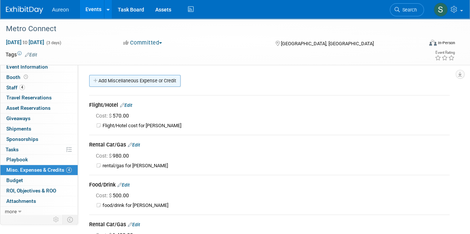
click at [116, 82] on link "Add Miscellaneous Expense or Credit" at bounding box center [134, 81] width 91 height 12
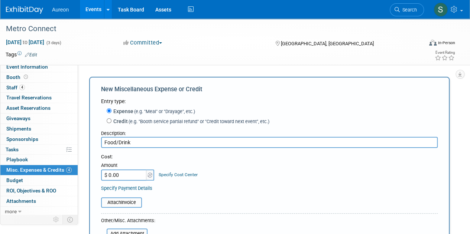
type input "Food/Drink"
click at [115, 175] on input "$ 0.00" at bounding box center [124, 175] width 46 height 11
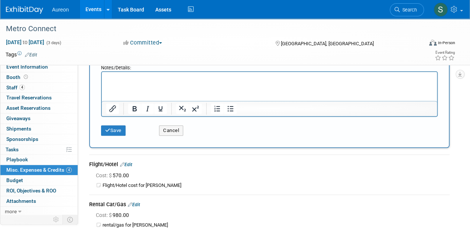
scroll to position [111, 0]
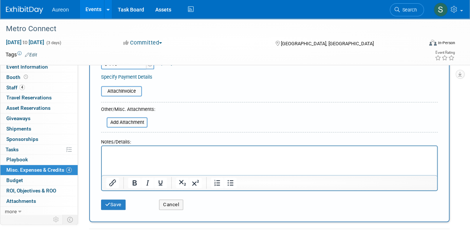
type input "$ 110.00"
click at [142, 157] on html at bounding box center [269, 151] width 335 height 10
click at [112, 206] on button "Save" at bounding box center [113, 205] width 25 height 10
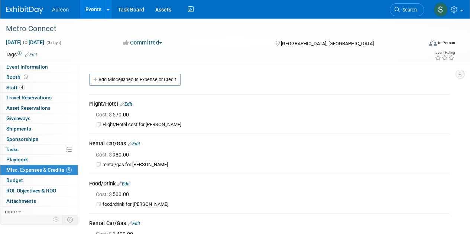
scroll to position [0, 0]
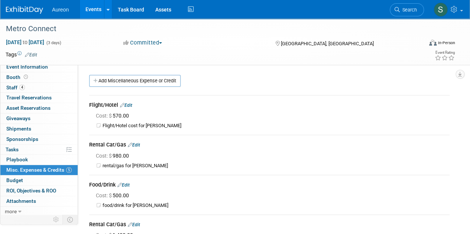
click at [121, 81] on link "Add Miscellaneous Expense or Credit" at bounding box center [134, 81] width 91 height 12
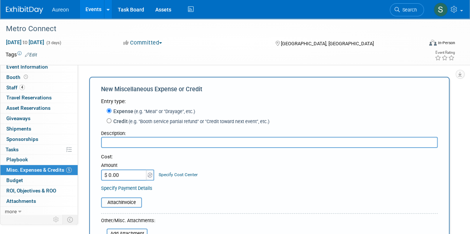
click at [127, 146] on input "text" at bounding box center [269, 142] width 337 height 11
type input "Flight/Hotel"
click at [125, 180] on input "$ 0.00" at bounding box center [124, 175] width 46 height 11
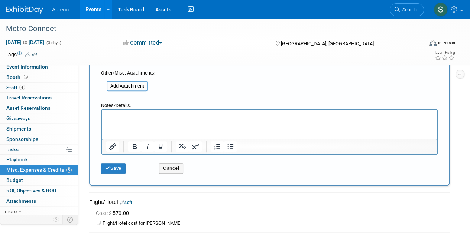
scroll to position [111, 0]
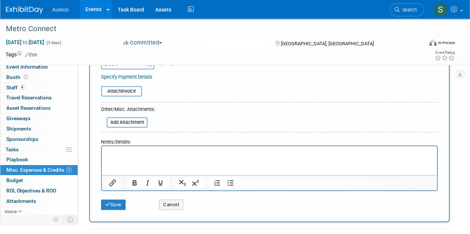
type input "$ 304.00"
click at [141, 157] on html at bounding box center [269, 151] width 335 height 10
click at [116, 208] on button "Save" at bounding box center [113, 205] width 25 height 10
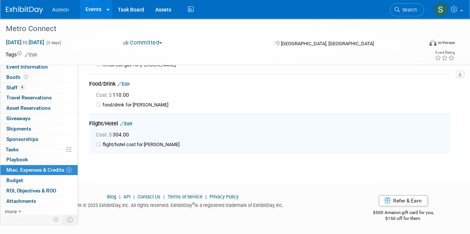
scroll to position [0, 0]
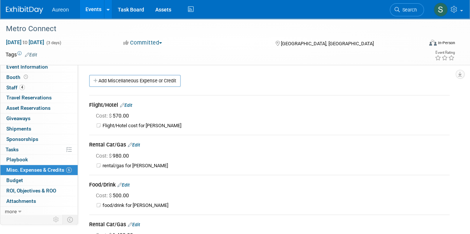
click at [118, 74] on div "Event Website: Edit https://metro-connect-usa.com/ https://metro-connect-usa.co…" at bounding box center [266, 141] width 377 height 153
click at [118, 80] on link "Add Miscellaneous Expense or Credit" at bounding box center [134, 81] width 91 height 12
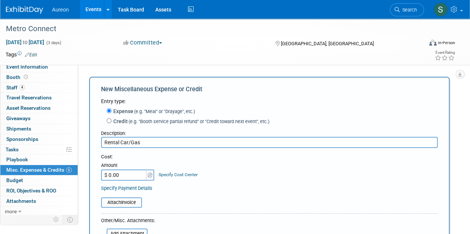
type input "Rental Car/Gas"
click at [117, 176] on input "$ 0.00" at bounding box center [124, 175] width 46 height 11
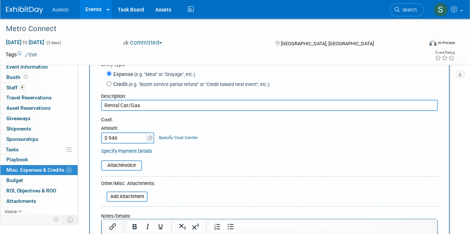
scroll to position [111, 0]
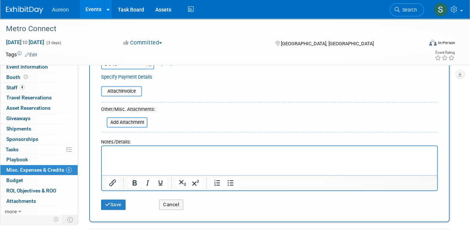
type input "$ 946.00"
click at [161, 157] on html at bounding box center [269, 151] width 335 height 10
drag, startPoint x: 114, startPoint y: 201, endPoint x: 106, endPoint y: 198, distance: 9.0
click at [114, 201] on button "Save" at bounding box center [113, 205] width 25 height 10
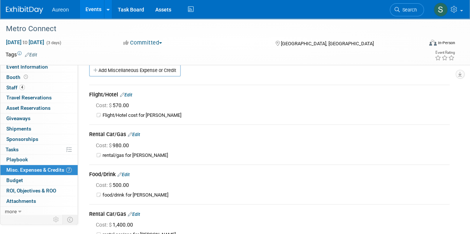
scroll to position [0, 0]
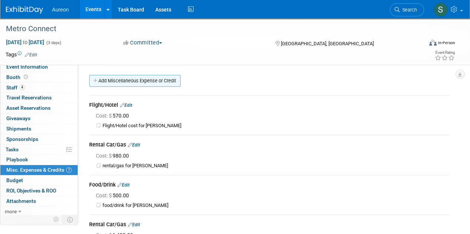
click at [113, 80] on link "Add Miscellaneous Expense or Credit" at bounding box center [134, 81] width 91 height 12
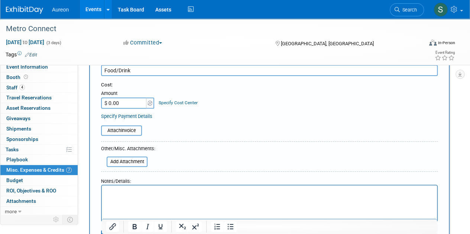
scroll to position [74, 0]
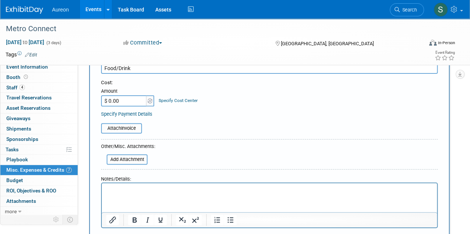
type input "Food/Drink"
click at [126, 97] on input "$ 0.00" at bounding box center [124, 100] width 46 height 11
type input "$ 1,052.00"
click at [131, 194] on html at bounding box center [269, 189] width 335 height 10
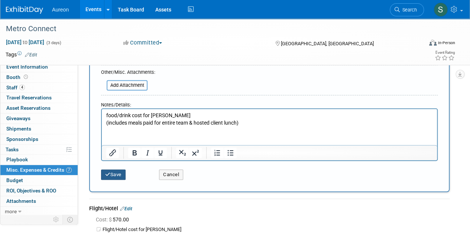
click at [114, 176] on button "Save" at bounding box center [113, 175] width 25 height 10
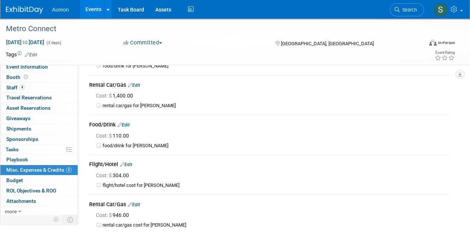
scroll to position [0, 0]
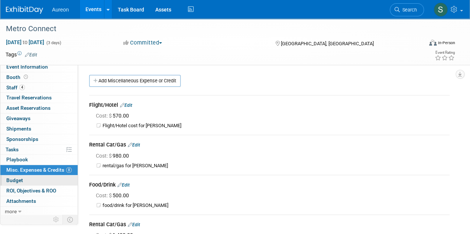
click at [34, 180] on link "Budget" at bounding box center [38, 181] width 77 height 10
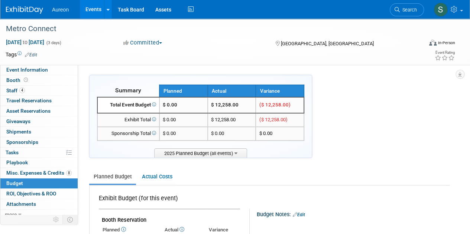
click at [26, 143] on span "Sponsorships 0" at bounding box center [22, 142] width 32 height 6
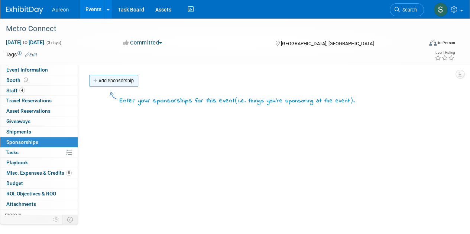
click at [111, 84] on link "Add Sponsorship" at bounding box center [113, 81] width 49 height 12
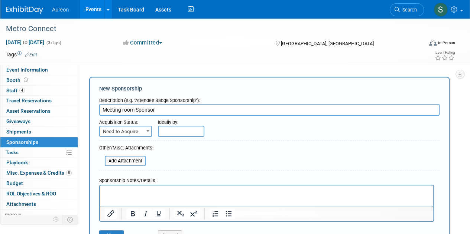
click at [123, 110] on input "Meeting room Sponsor" at bounding box center [269, 110] width 340 height 12
type input "Meeting Room Sponsor"
click at [146, 132] on span at bounding box center [147, 131] width 7 height 10
select select "2"
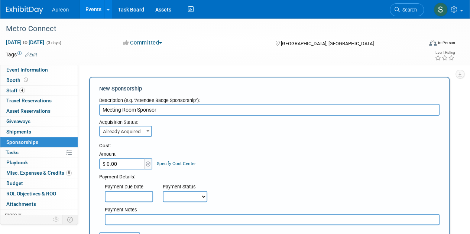
click at [132, 165] on input "$ 0.00" at bounding box center [122, 164] width 46 height 11
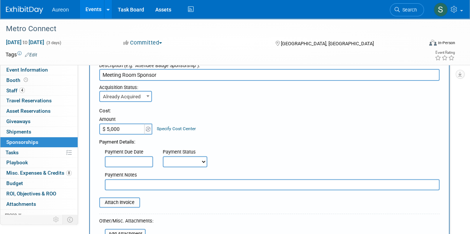
scroll to position [111, 0]
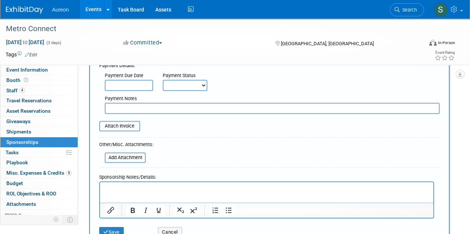
type input "$ 5,000.00"
click at [187, 84] on select "Not Paid Yet Partially Paid Paid in Full" at bounding box center [185, 85] width 45 height 11
select select "1"
click at [163, 80] on select "Not Paid Yet Partially Paid Paid in Full" at bounding box center [185, 85] width 45 height 11
click at [140, 112] on input "text" at bounding box center [272, 108] width 335 height 11
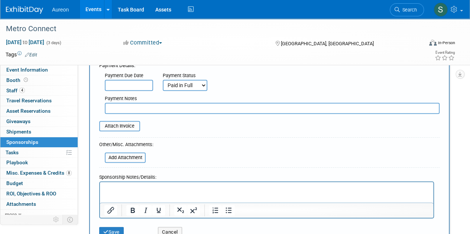
click at [165, 187] on p "Rich Text Area. Press ALT-0 for help." at bounding box center [266, 188] width 325 height 7
drag, startPoint x: 318, startPoint y: 159, endPoint x: 207, endPoint y: 178, distance: 112.6
click at [315, 159] on form "Description (e.g. "Attendee Badge Sponsorship"): Meeting Room Sponsor Acquisiti…" at bounding box center [269, 112] width 340 height 259
click at [104, 230] on icon "submit" at bounding box center [105, 232] width 5 height 5
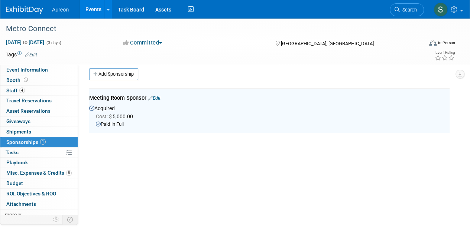
scroll to position [0, 0]
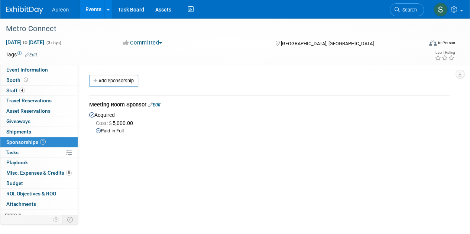
click at [33, 6] on link at bounding box center [29, 6] width 46 height 6
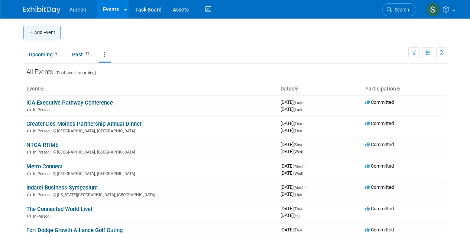
click at [29, 35] on icon "button" at bounding box center [31, 32] width 5 height 5
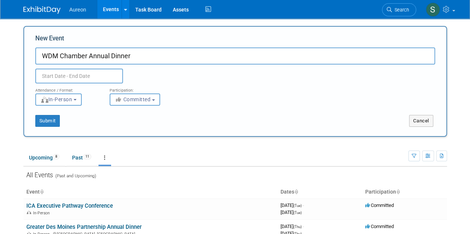
type input "WDM Chamber Annual Dinner"
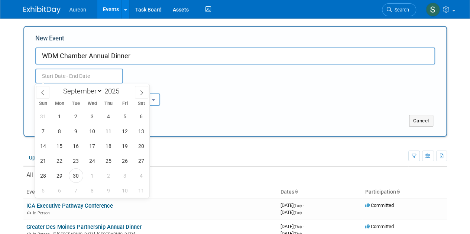
click at [53, 78] on input "text" at bounding box center [79, 76] width 88 height 15
click at [83, 90] on select "January February March April May June July August September October November De…" at bounding box center [81, 91] width 43 height 9
select select "2"
click at [60, 87] on select "January February March April May June July August September October November De…" at bounding box center [81, 91] width 43 height 9
click at [89, 134] on span "5" at bounding box center [92, 131] width 14 height 14
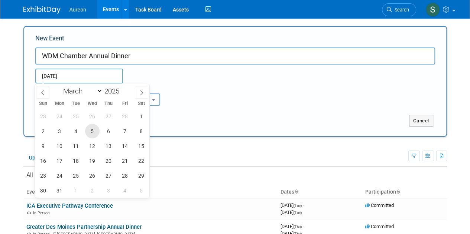
type input "[DATE] to [DATE]"
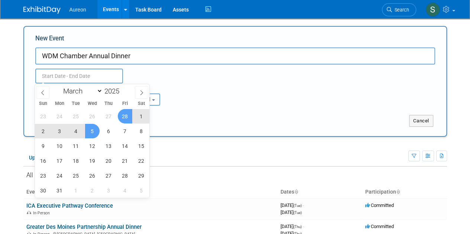
type input "[DATE] to [DATE]"
click at [198, 105] on div "Attendance / Format: <img src="[URL][DOMAIN_NAME]" style="width: 19px; margin-t…" at bounding box center [235, 95] width 411 height 22
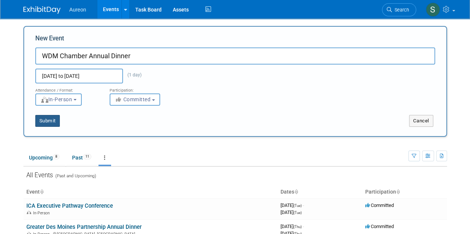
click at [51, 120] on button "Submit" at bounding box center [47, 121] width 25 height 12
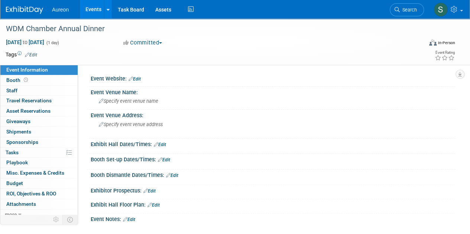
click at [135, 77] on link "Edit" at bounding box center [135, 79] width 12 height 5
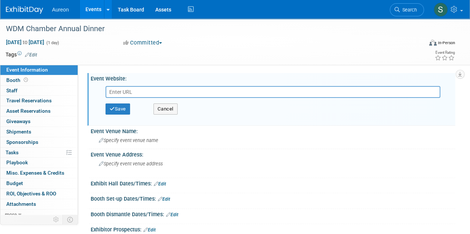
click at [143, 92] on input "text" at bounding box center [273, 92] width 335 height 12
paste input "[DATE] WDM Chamber Annual Dinner WDM, [GEOGRAPHIC_DATA] [URL][DOMAIN_NAME][DATE…"
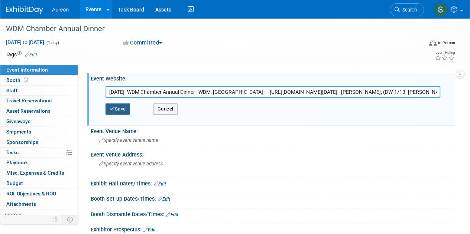
scroll to position [0, 1149]
click at [111, 107] on icon "button" at bounding box center [112, 109] width 5 height 5
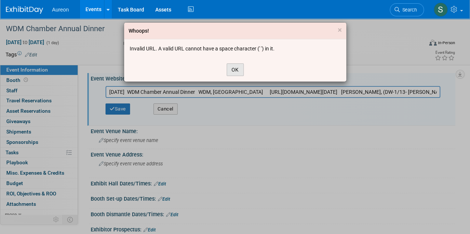
click at [229, 70] on button "OK" at bounding box center [235, 70] width 17 height 13
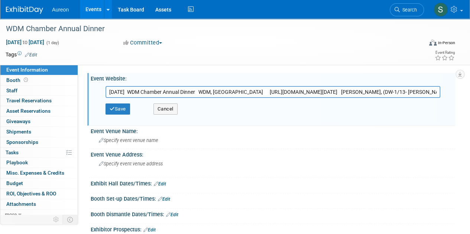
click at [274, 92] on input "3/5/2025 WDM Chamber Annual Dinner WDM, IA https://members.wdmchamber.org/event…" at bounding box center [273, 92] width 335 height 12
drag, startPoint x: 232, startPoint y: 91, endPoint x: 64, endPoint y: 94, distance: 168.3
click at [64, 94] on div "Event Information Event Info Booth Booth 0 Staff 0 Staff 0 Travel Reservations …" at bounding box center [235, 147] width 470 height 256
type input "https://members.wdmchamber.org/events/details/2025-annual-dinner-wild-wild-west…"
click at [180, 108] on div "Save Cancel" at bounding box center [275, 109] width 338 height 22
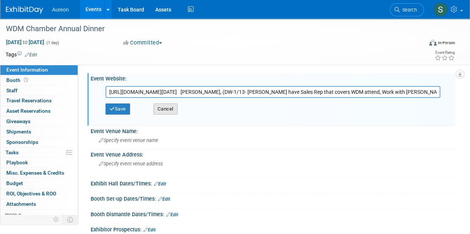
click at [170, 108] on button "Cancel" at bounding box center [165, 109] width 24 height 11
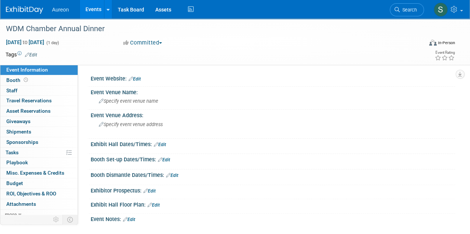
click at [137, 80] on link "Edit" at bounding box center [135, 79] width 12 height 5
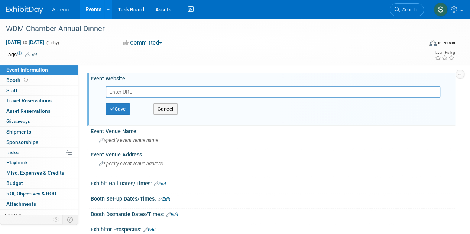
click at [120, 92] on input "text" at bounding box center [273, 92] width 335 height 12
paste input "https://members.wdmchamber.org/events/details/2025-annual-dinner-wild-wild-west…"
type input "https://members.wdmchamber.org/events/details/2025-annual-dinner-wild-wild-west…"
click at [109, 107] on button "Save" at bounding box center [118, 109] width 25 height 11
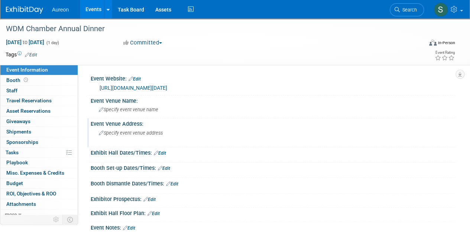
click at [154, 133] on span "Specify event venue address" at bounding box center [131, 133] width 64 height 6
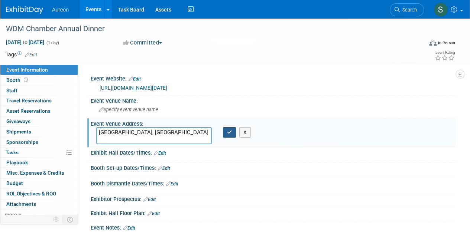
type textarea "[GEOGRAPHIC_DATA], [GEOGRAPHIC_DATA]"
click at [230, 130] on icon "button" at bounding box center [229, 132] width 5 height 5
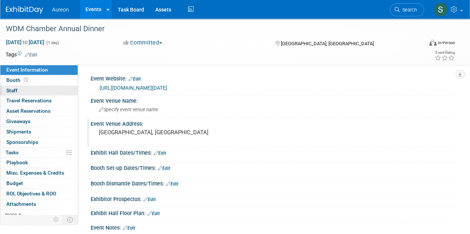
click at [13, 88] on span "Staff 0" at bounding box center [11, 91] width 11 height 6
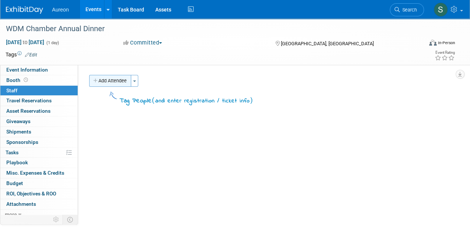
click at [122, 82] on button "Add Attendee" at bounding box center [110, 81] width 42 height 12
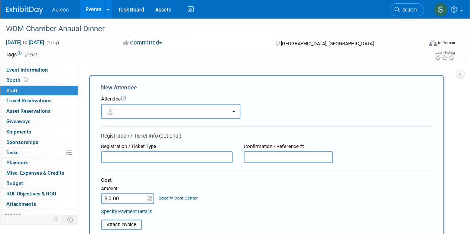
click at [137, 157] on input "text" at bounding box center [167, 158] width 132 height 12
drag, startPoint x: 137, startPoint y: 157, endPoint x: 88, endPoint y: 155, distance: 49.5
click at [88, 155] on div "Add Attendee Toggle Dropdown Quick -Tag Attendees Apply (me) select all cancel (" at bounding box center [270, 220] width 372 height 290
type input "Registration"
click at [262, 172] on div at bounding box center [266, 172] width 331 height 2
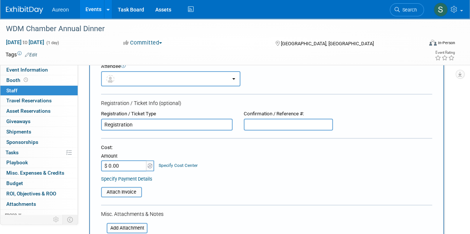
scroll to position [74, 0]
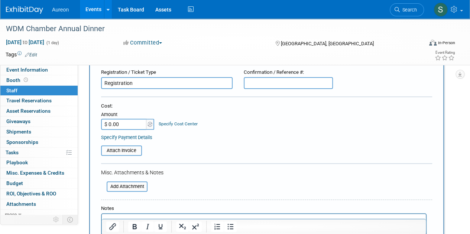
click at [123, 124] on input "$ 0.00" at bounding box center [124, 124] width 46 height 11
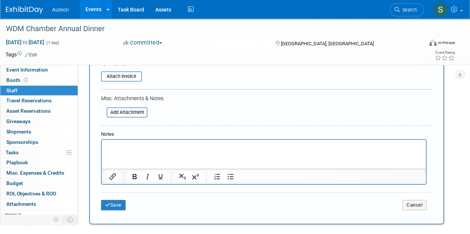
type input "$ 100.00"
click at [129, 150] on html at bounding box center [264, 145] width 324 height 10
click at [113, 202] on button "Save" at bounding box center [113, 205] width 25 height 10
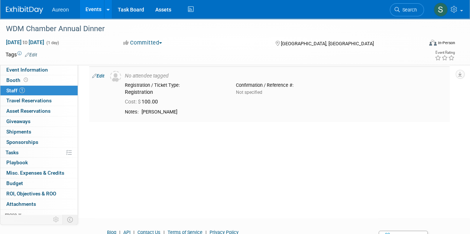
scroll to position [0, 0]
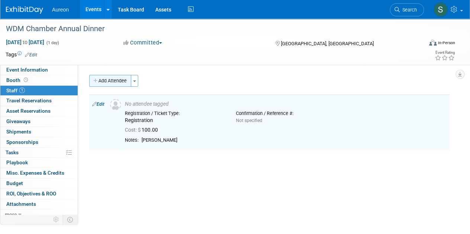
click at [97, 81] on icon "button" at bounding box center [95, 81] width 5 height 5
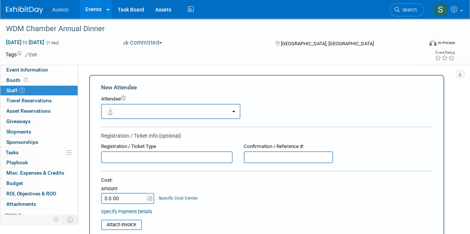
click at [123, 159] on input "text" at bounding box center [167, 158] width 132 height 12
paste input "Registration"
type input "Registration"
click at [120, 197] on input "$ 0.00" at bounding box center [124, 198] width 46 height 11
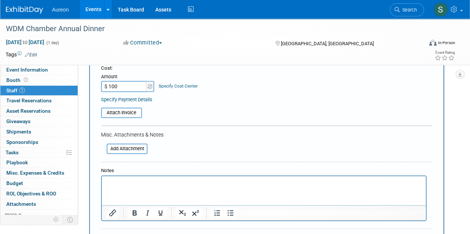
scroll to position [149, 0]
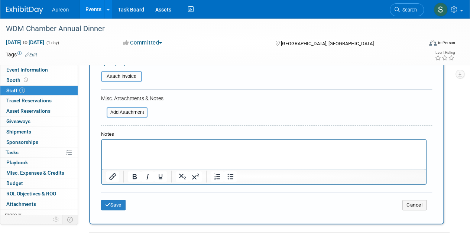
type input "$ 100.00"
click at [131, 150] on html at bounding box center [264, 145] width 324 height 10
click at [118, 208] on button "Save" at bounding box center [113, 205] width 25 height 10
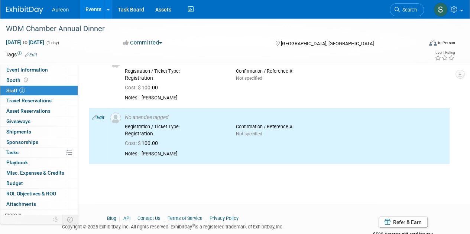
scroll to position [0, 0]
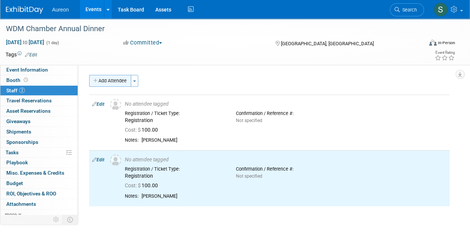
click at [111, 80] on button "Add Attendee" at bounding box center [110, 81] width 42 height 12
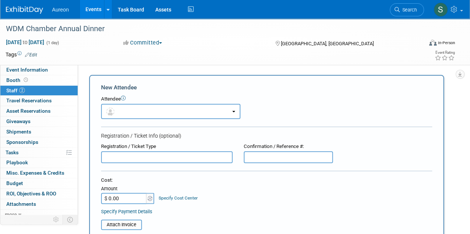
click at [127, 156] on input "text" at bounding box center [167, 158] width 132 height 12
paste input "Registration"
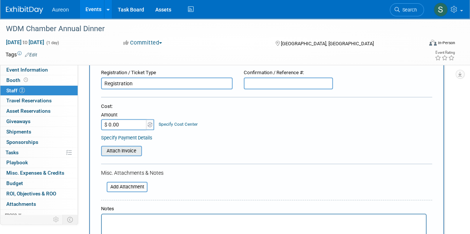
scroll to position [74, 0]
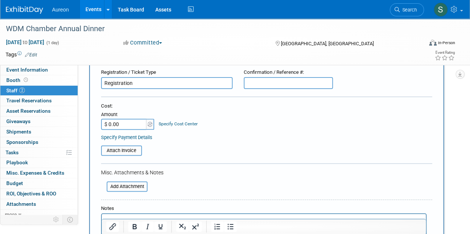
type input "Registration"
click at [124, 124] on input "$ 0.00" at bounding box center [124, 124] width 46 height 11
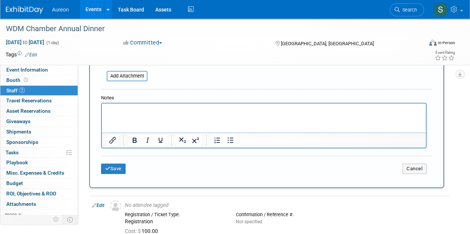
scroll to position [186, 0]
type input "$ 100.00"
click at [117, 113] on p "Rich Text Area. Press ALT-0 for help." at bounding box center [263, 109] width 315 height 7
drag, startPoint x: 109, startPoint y: 168, endPoint x: 109, endPoint y: 157, distance: 10.8
click at [109, 161] on div "Save Cancel" at bounding box center [266, 167] width 331 height 24
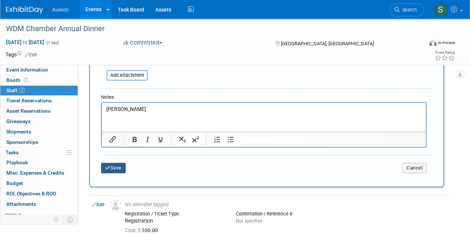
click at [117, 169] on button "Save" at bounding box center [113, 168] width 25 height 10
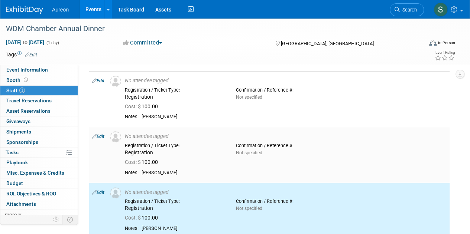
scroll to position [0, 0]
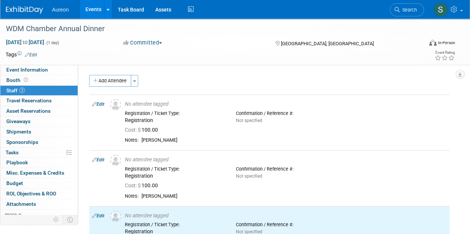
click at [107, 78] on button "Add Attendee" at bounding box center [110, 81] width 42 height 12
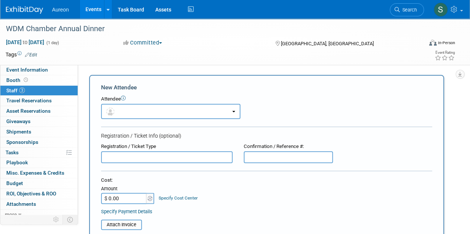
click at [128, 158] on input "text" at bounding box center [167, 158] width 132 height 12
paste input "Registration"
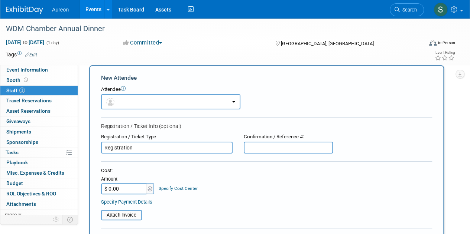
scroll to position [74, 0]
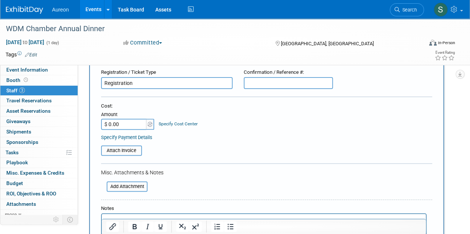
type input "Registration"
click at [122, 123] on input "$ 0.00" at bounding box center [124, 124] width 46 height 11
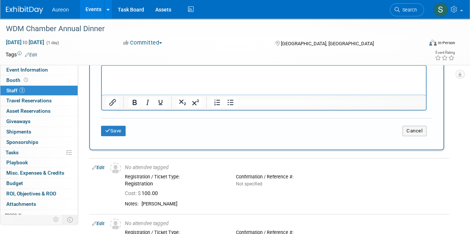
type input "$ 100.00"
click at [125, 73] on p "Rich Text Area. Press ALT-0 for help." at bounding box center [263, 72] width 315 height 7
click at [111, 129] on button "Save" at bounding box center [113, 131] width 25 height 10
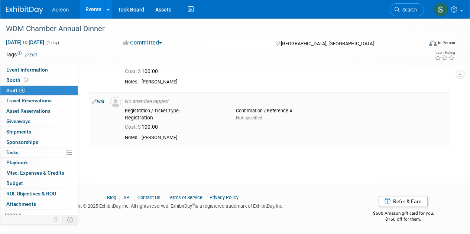
scroll to position [0, 0]
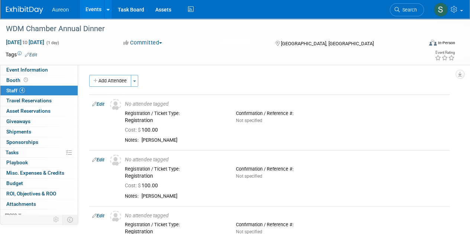
click at [24, 10] on img at bounding box center [24, 9] width 37 height 7
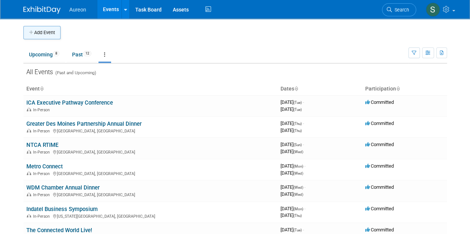
click at [30, 33] on icon "button" at bounding box center [31, 32] width 5 height 5
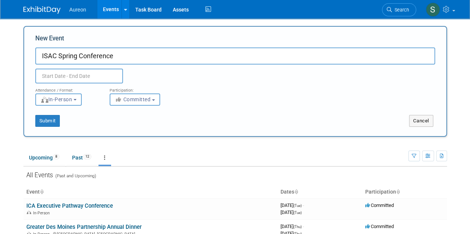
type input "ISAC Spring Conference"
click at [69, 75] on input "text" at bounding box center [79, 76] width 88 height 15
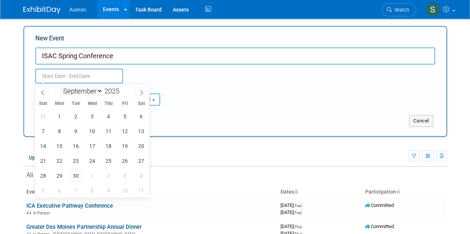
click at [80, 92] on select "January February March April May June July August September October November De…" at bounding box center [81, 91] width 43 height 9
select select "2"
click at [60, 87] on select "January February March April May June July August September October November De…" at bounding box center [81, 91] width 43 height 9
click at [104, 149] on span "13" at bounding box center [108, 146] width 14 height 14
click at [121, 143] on span "14" at bounding box center [125, 146] width 14 height 14
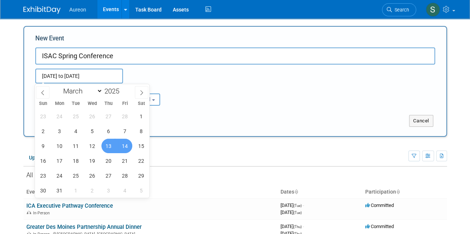
type input "[DATE] to [DATE]"
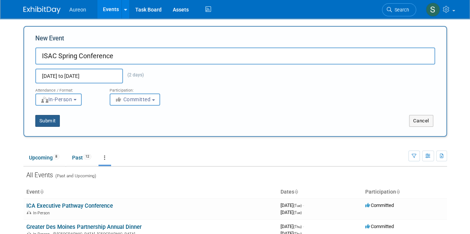
click at [45, 120] on button "Submit" at bounding box center [47, 121] width 25 height 12
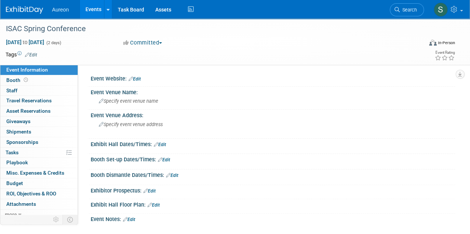
click at [139, 78] on link "Edit" at bounding box center [135, 79] width 12 height 5
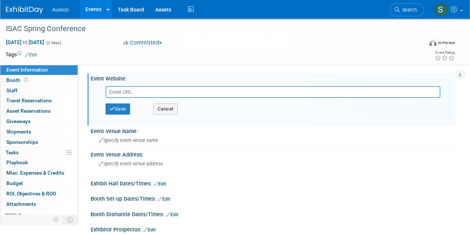
click at [134, 92] on input "text" at bounding box center [273, 92] width 335 height 12
paste input "[URL][DOMAIN_NAME]"
type input "[URL][DOMAIN_NAME]"
click at [120, 109] on button "Save" at bounding box center [118, 109] width 25 height 11
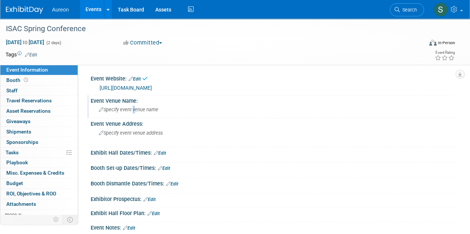
click at [133, 104] on div "Specify event venue name" at bounding box center [272, 110] width 353 height 12
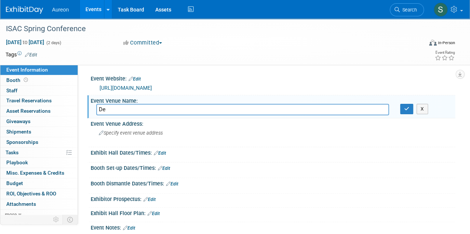
type input "D"
click at [132, 137] on div "Specify event venue address" at bounding box center [166, 135] width 141 height 17
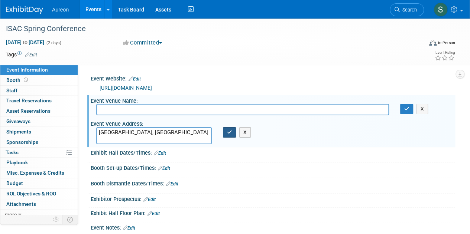
type textarea "[GEOGRAPHIC_DATA], [GEOGRAPHIC_DATA]"
click at [231, 132] on icon "button" at bounding box center [229, 132] width 5 height 5
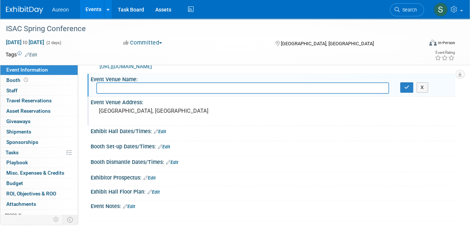
scroll to position [37, 0]
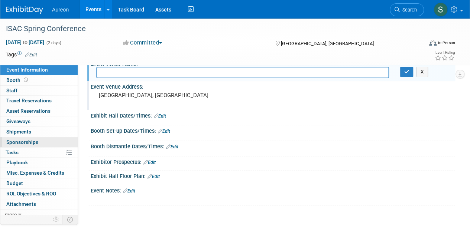
click at [38, 140] on link "0 Sponsorships 0" at bounding box center [38, 142] width 77 height 10
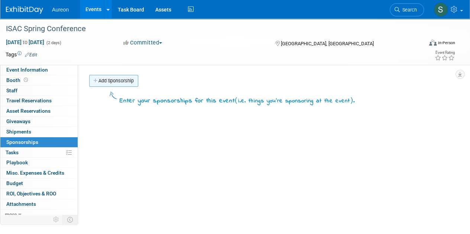
click at [129, 83] on link "Add Sponsorship" at bounding box center [113, 81] width 49 height 12
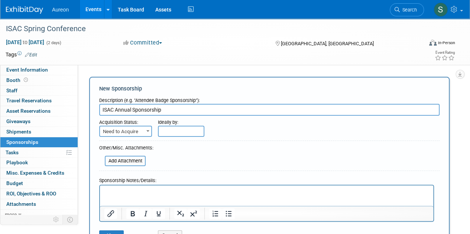
type input "ISAC Annual Sponsorship"
click at [143, 130] on span "Need to Acquire" at bounding box center [125, 132] width 51 height 10
select select "2"
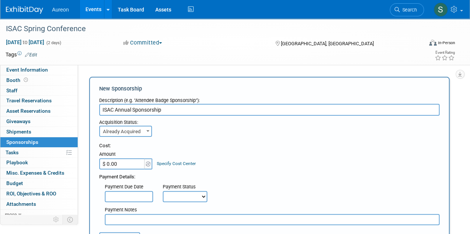
click at [117, 162] on input "$ 0.00" at bounding box center [122, 164] width 46 height 11
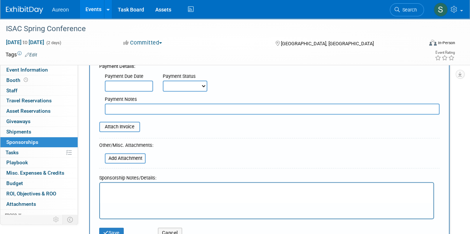
scroll to position [111, 0]
type input "$ 3,000.00"
click at [127, 188] on p "Rich Text Area. Press ALT-0 for help." at bounding box center [266, 188] width 325 height 7
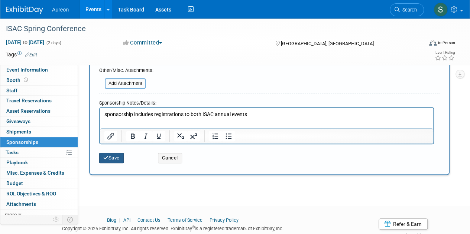
click at [115, 159] on button "Save" at bounding box center [111, 158] width 25 height 10
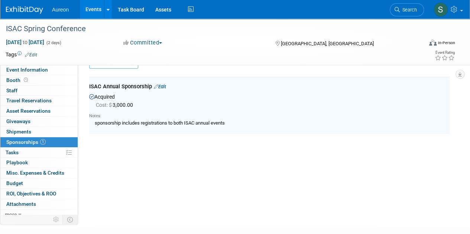
scroll to position [16, 0]
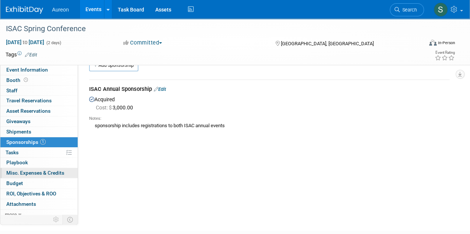
click at [28, 168] on link "0 Misc. Expenses & Credits 0" at bounding box center [38, 173] width 77 height 10
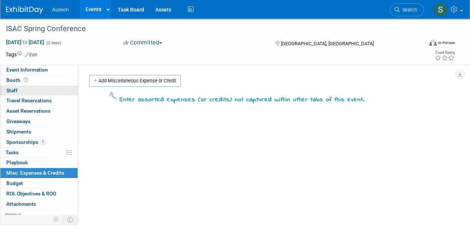
click at [28, 89] on link "0 Staff 0" at bounding box center [38, 91] width 77 height 10
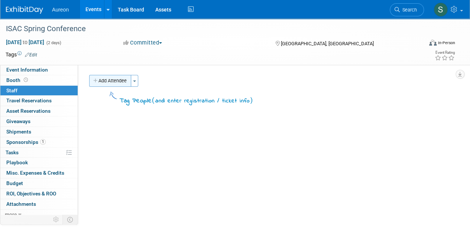
click at [98, 80] on icon "button" at bounding box center [95, 81] width 5 height 5
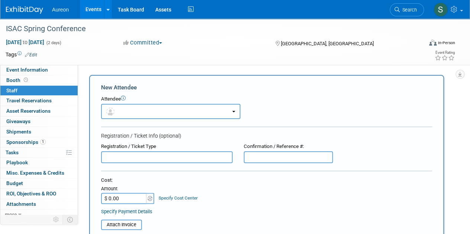
click at [140, 157] on input "text" at bounding box center [167, 158] width 132 height 12
drag, startPoint x: 137, startPoint y: 158, endPoint x: 80, endPoint y: 165, distance: 57.7
click at [80, 165] on div "Event Website: Edit [URL][DOMAIN_NAME] [URL][DOMAIN_NAME] Save Cancel Event Ven…" at bounding box center [266, 141] width 377 height 153
type input "Registration"
click at [203, 182] on div "Cost:" at bounding box center [266, 180] width 331 height 7
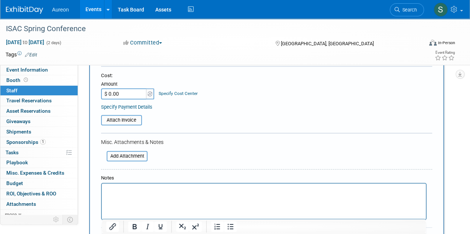
scroll to position [111, 0]
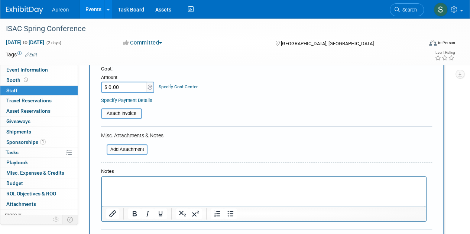
click at [127, 188] on html at bounding box center [264, 182] width 324 height 10
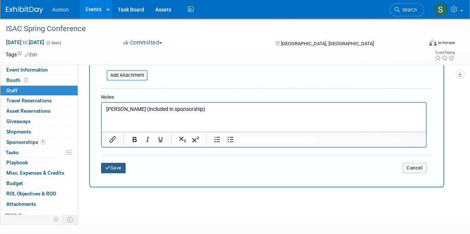
click at [106, 166] on icon "submit" at bounding box center [107, 168] width 5 height 5
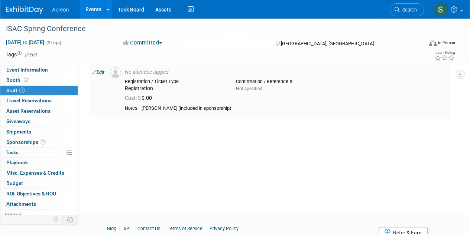
scroll to position [0, 0]
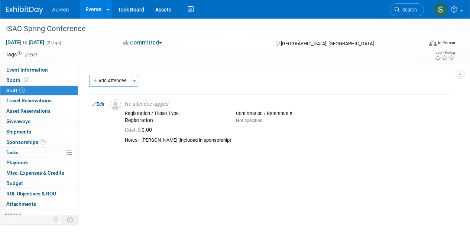
click at [107, 81] on button "Add Attendee" at bounding box center [110, 81] width 42 height 12
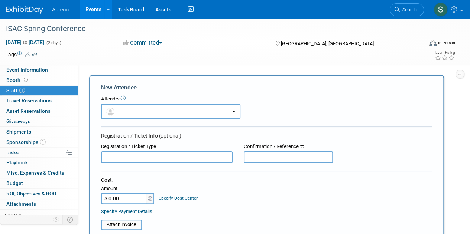
click at [132, 156] on input "text" at bounding box center [167, 158] width 132 height 12
paste input "Registration"
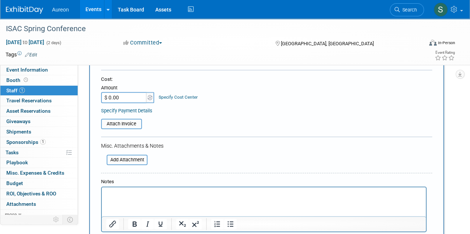
scroll to position [111, 0]
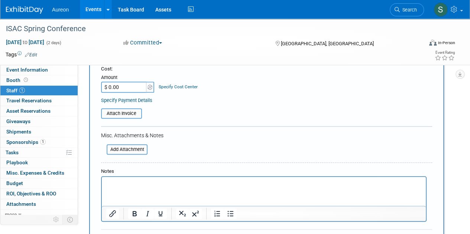
type input "Registration"
click at [137, 184] on p "Rich Text Area. Press ALT-0 for help." at bounding box center [263, 183] width 315 height 7
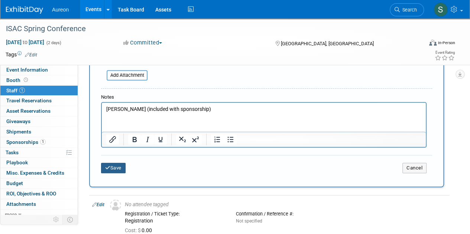
click at [109, 168] on icon "submit" at bounding box center [107, 168] width 5 height 5
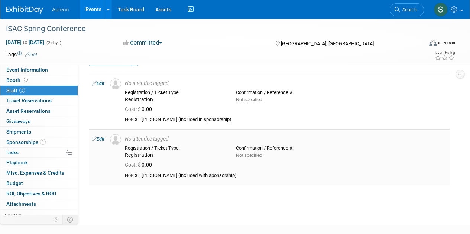
scroll to position [0, 0]
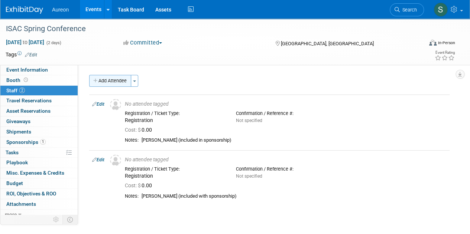
click at [111, 81] on button "Add Attendee" at bounding box center [110, 81] width 42 height 12
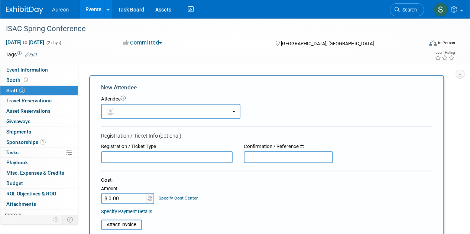
click at [131, 159] on input "text" at bounding box center [167, 158] width 132 height 12
paste input "Registration"
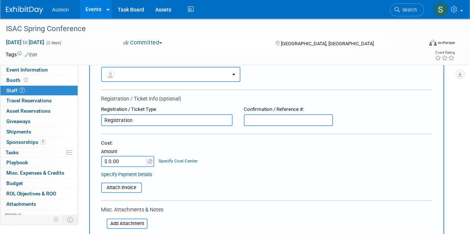
type input "Registration"
click at [123, 161] on input "$ 0.00" at bounding box center [124, 161] width 46 height 11
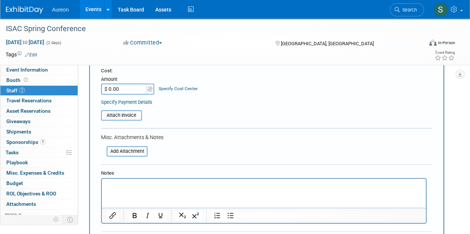
scroll to position [111, 0]
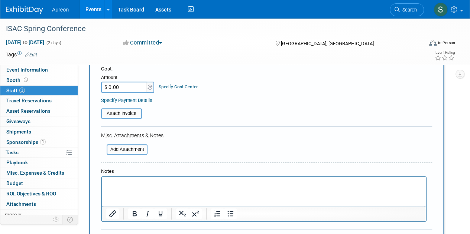
click at [133, 91] on input "$ 0.00" at bounding box center [124, 87] width 46 height 11
type input "$ 650.00"
click at [124, 188] on html at bounding box center [264, 182] width 324 height 10
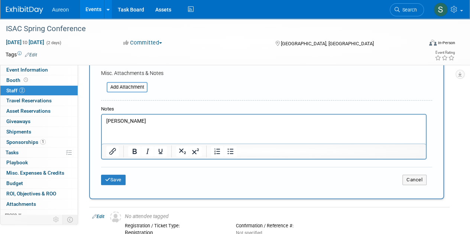
scroll to position [223, 0]
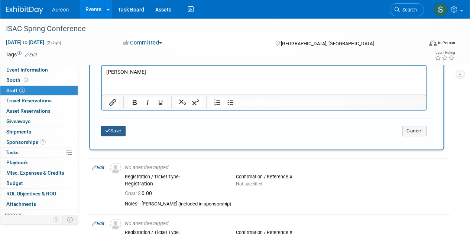
click at [114, 132] on button "Save" at bounding box center [113, 131] width 25 height 10
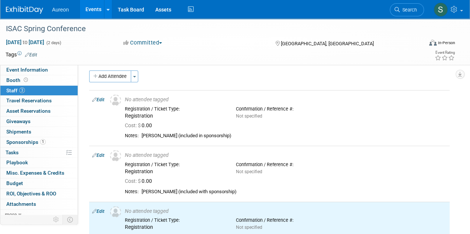
scroll to position [0, 0]
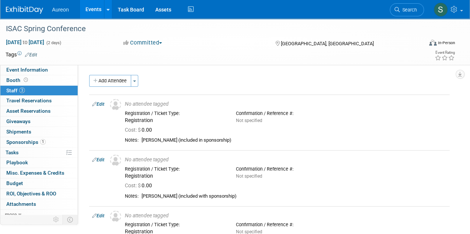
click at [39, 8] on img at bounding box center [24, 9] width 37 height 7
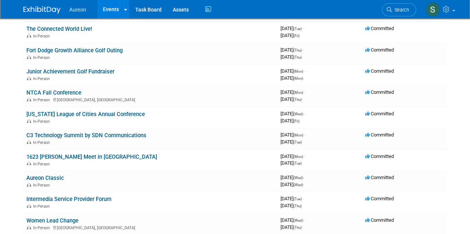
scroll to position [260, 0]
